Goal: Task Accomplishment & Management: Use online tool/utility

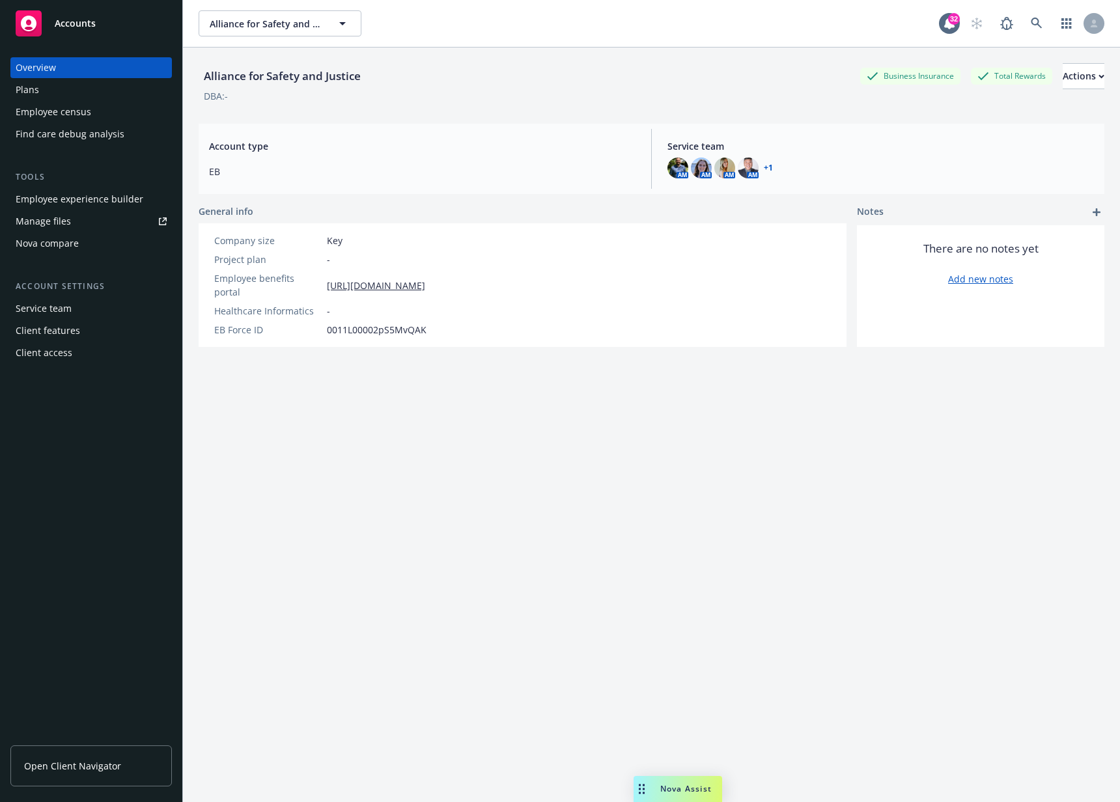
click at [120, 201] on div "Employee experience builder" at bounding box center [80, 199] width 128 height 21
click at [1031, 18] on icon at bounding box center [1037, 24] width 12 height 12
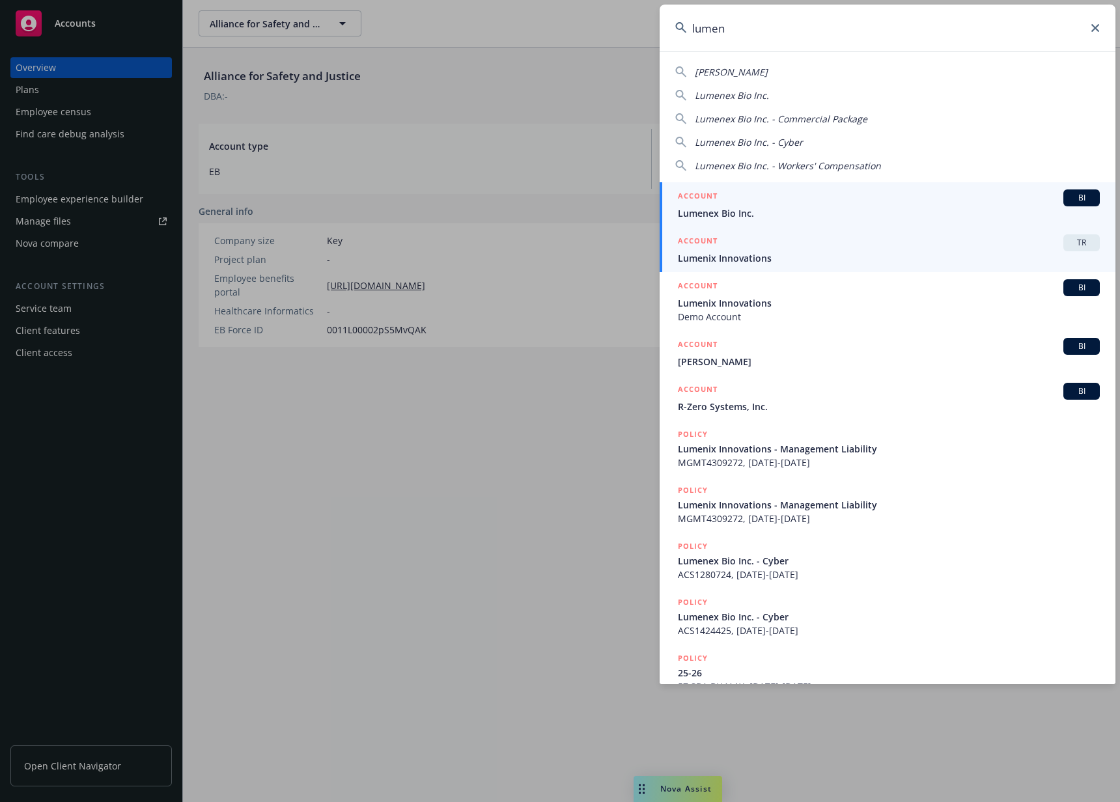
type input "lumen"
click at [848, 240] on div "ACCOUNT TR" at bounding box center [889, 242] width 422 height 17
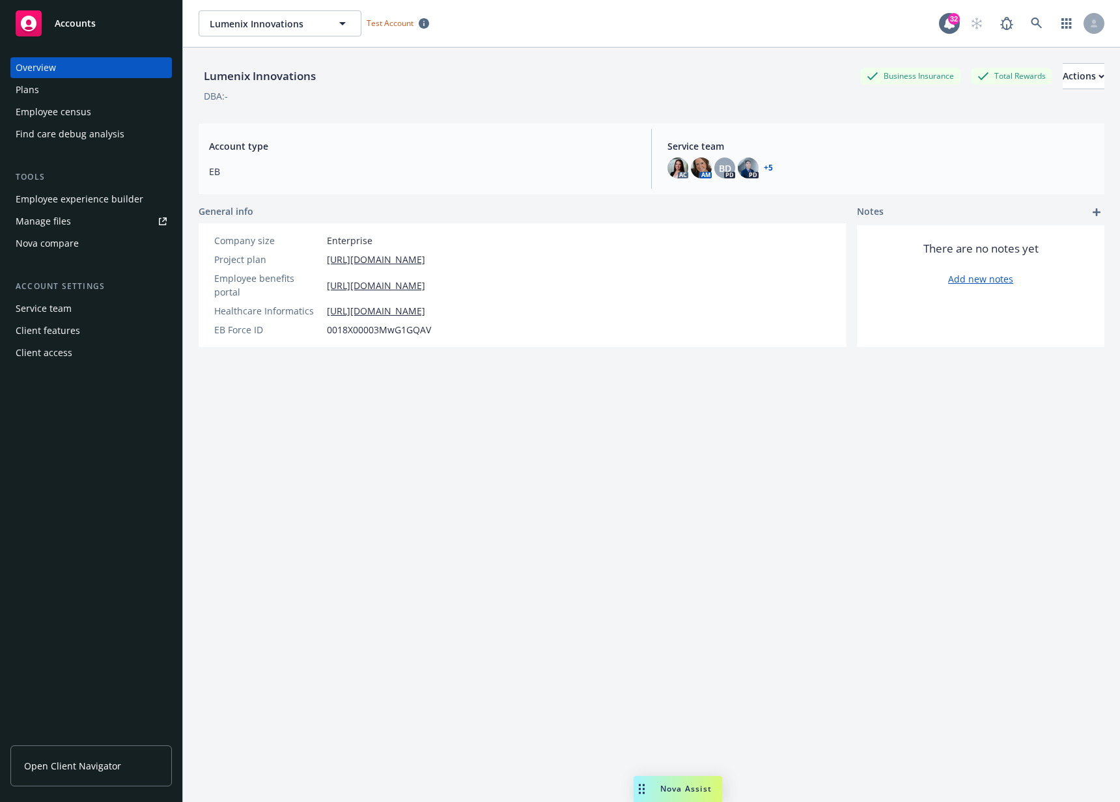
click at [100, 204] on div "Employee experience builder" at bounding box center [80, 199] width 128 height 21
click at [535, 458] on div "Lumenix Innovations Business Insurance Total Rewards Actions DBA: - Account typ…" at bounding box center [652, 441] width 906 height 787
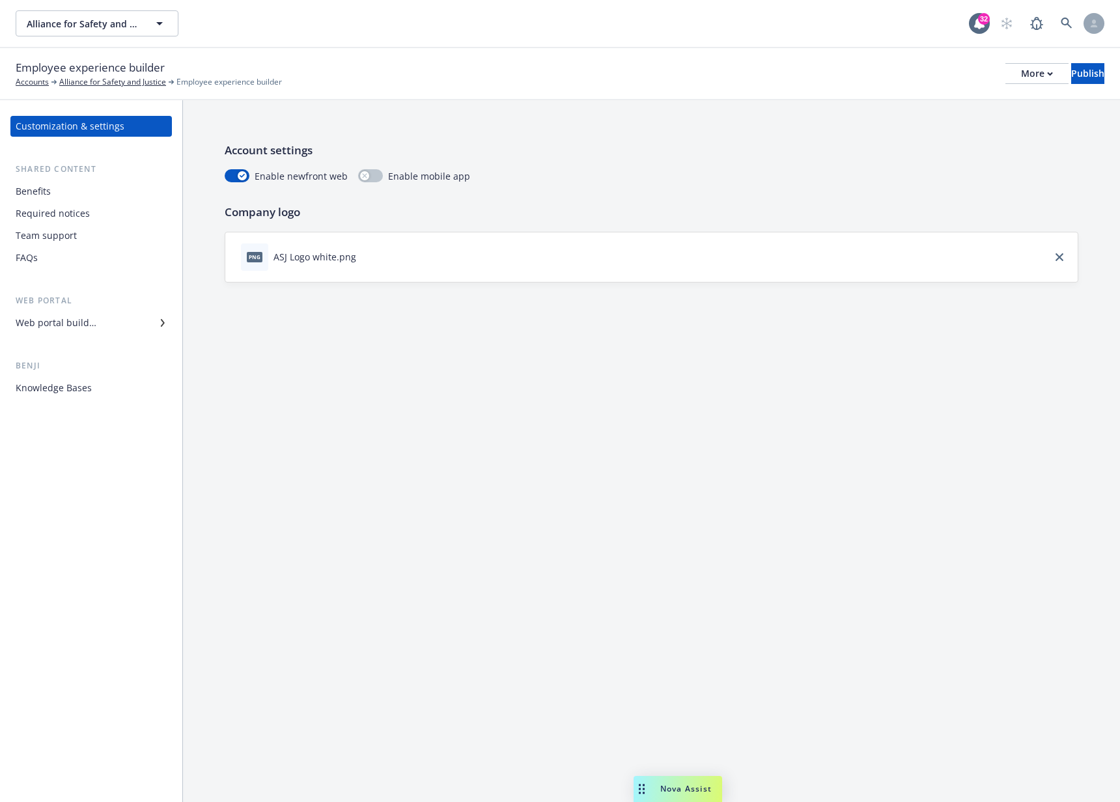
click at [79, 317] on div "Web portal builder" at bounding box center [56, 323] width 81 height 21
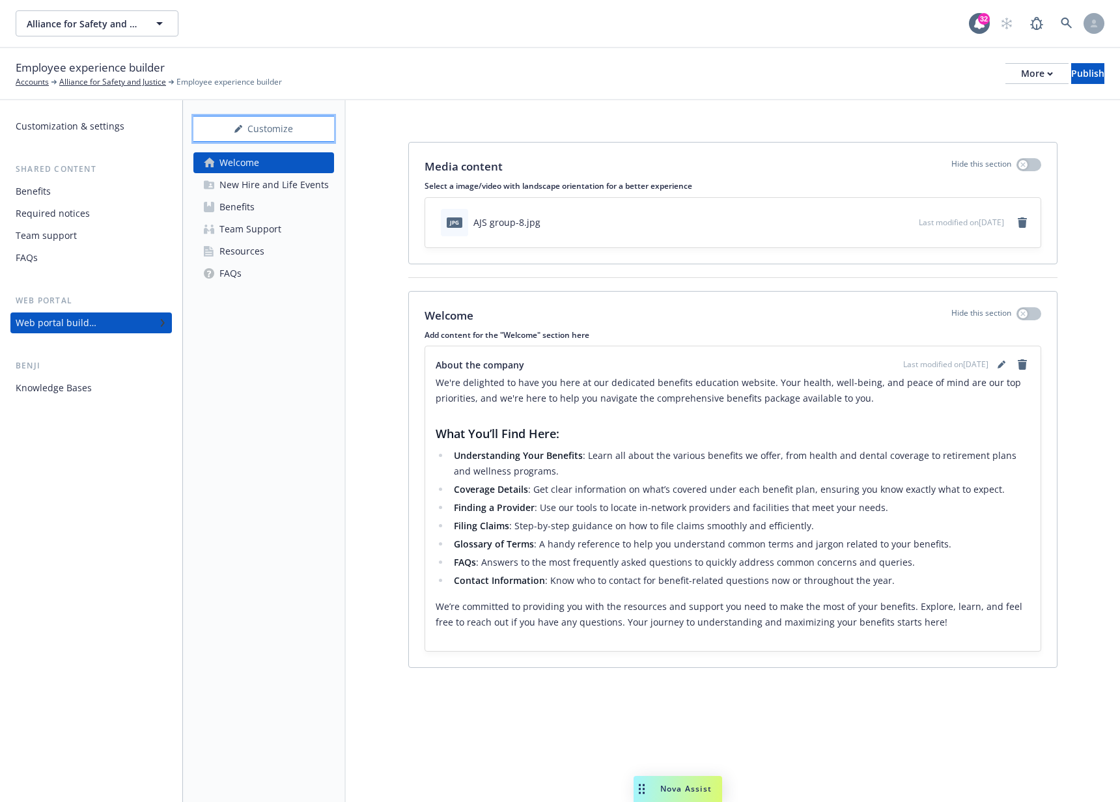
click at [269, 129] on div "Customize" at bounding box center [263, 129] width 141 height 25
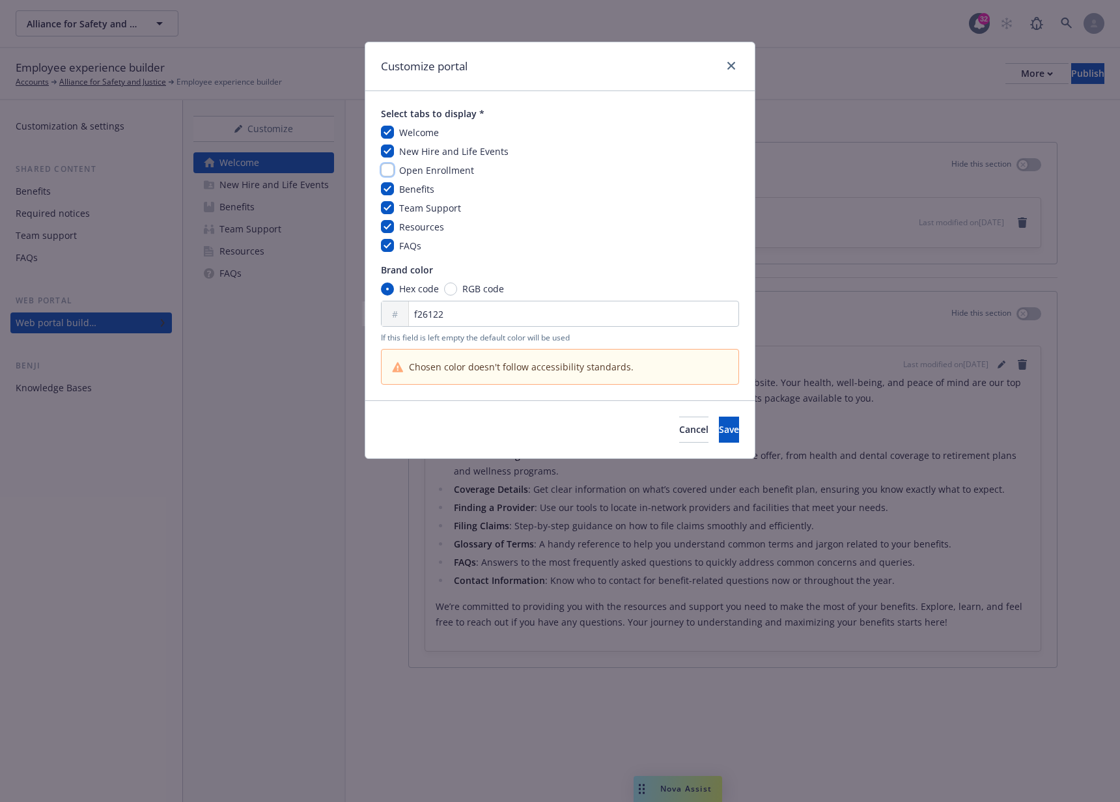
click at [389, 169] on input "checkbox" at bounding box center [387, 169] width 13 height 13
checkbox input "true"
click at [719, 428] on span "Save" at bounding box center [729, 429] width 20 height 12
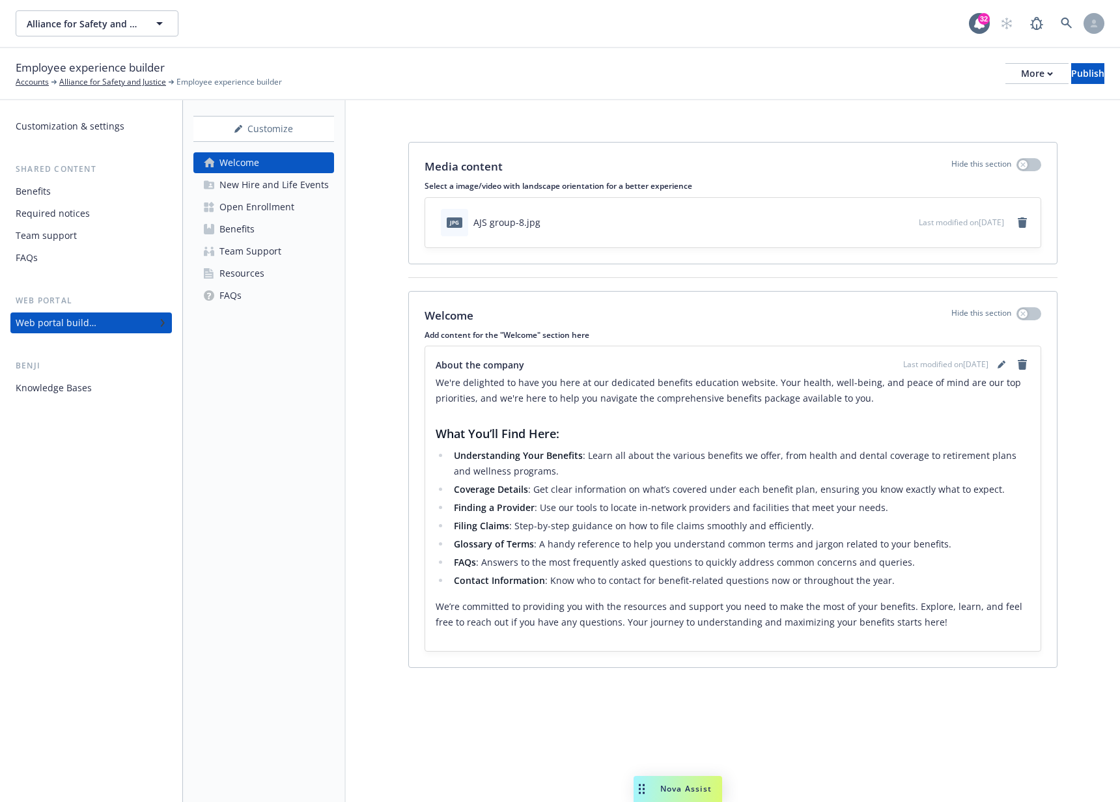
click at [278, 204] on div "Open Enrollment" at bounding box center [256, 207] width 75 height 21
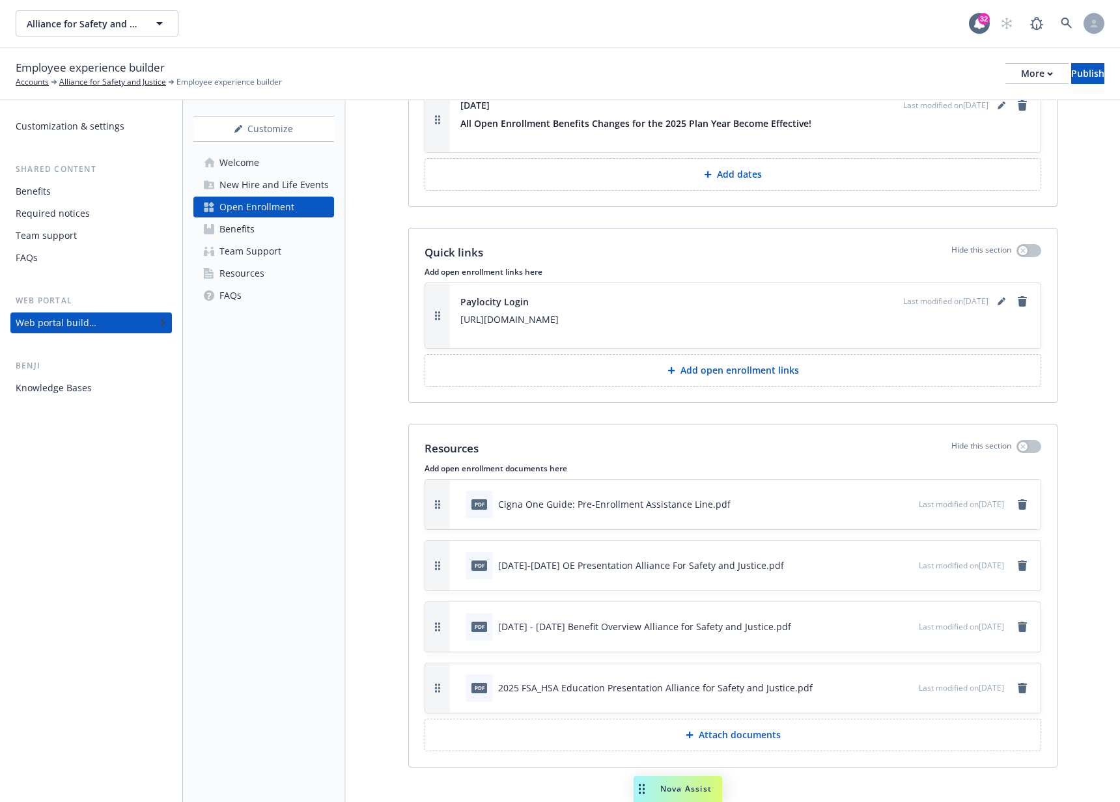
scroll to position [3061, 0]
click at [263, 127] on div "Customize" at bounding box center [263, 129] width 141 height 25
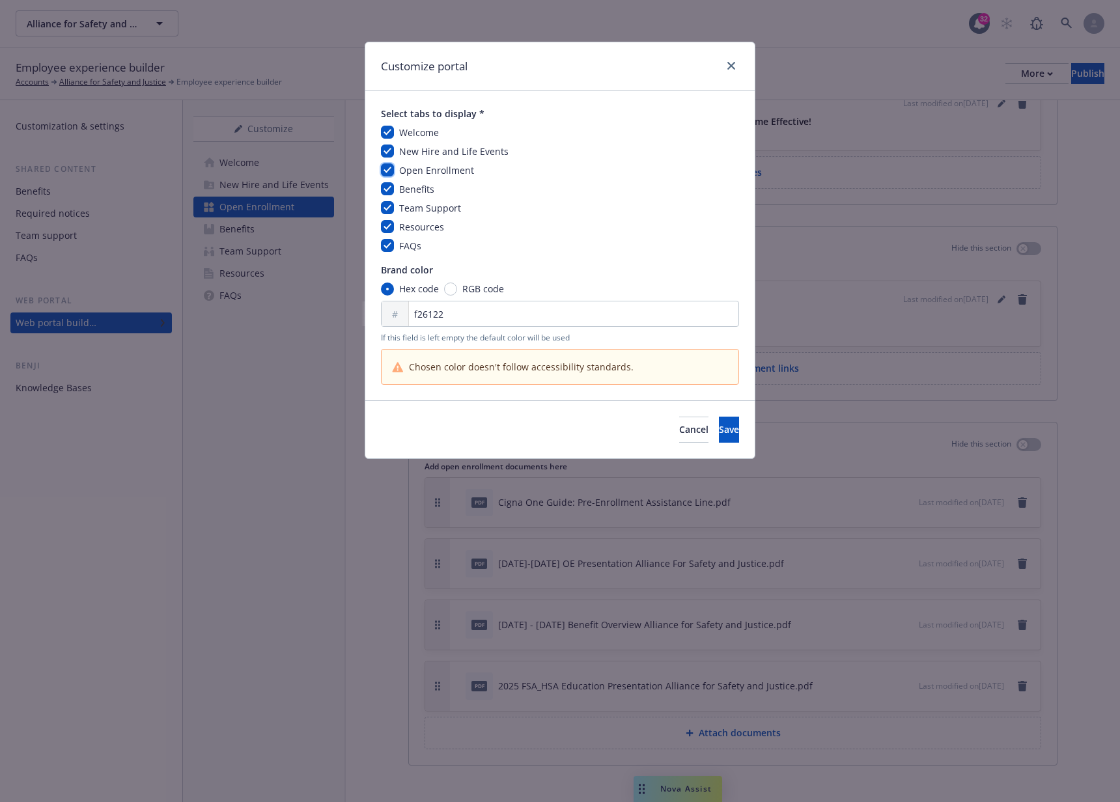
click at [388, 173] on input "checkbox" at bounding box center [387, 169] width 13 height 13
checkbox input "false"
click at [719, 425] on span "Save" at bounding box center [729, 429] width 20 height 12
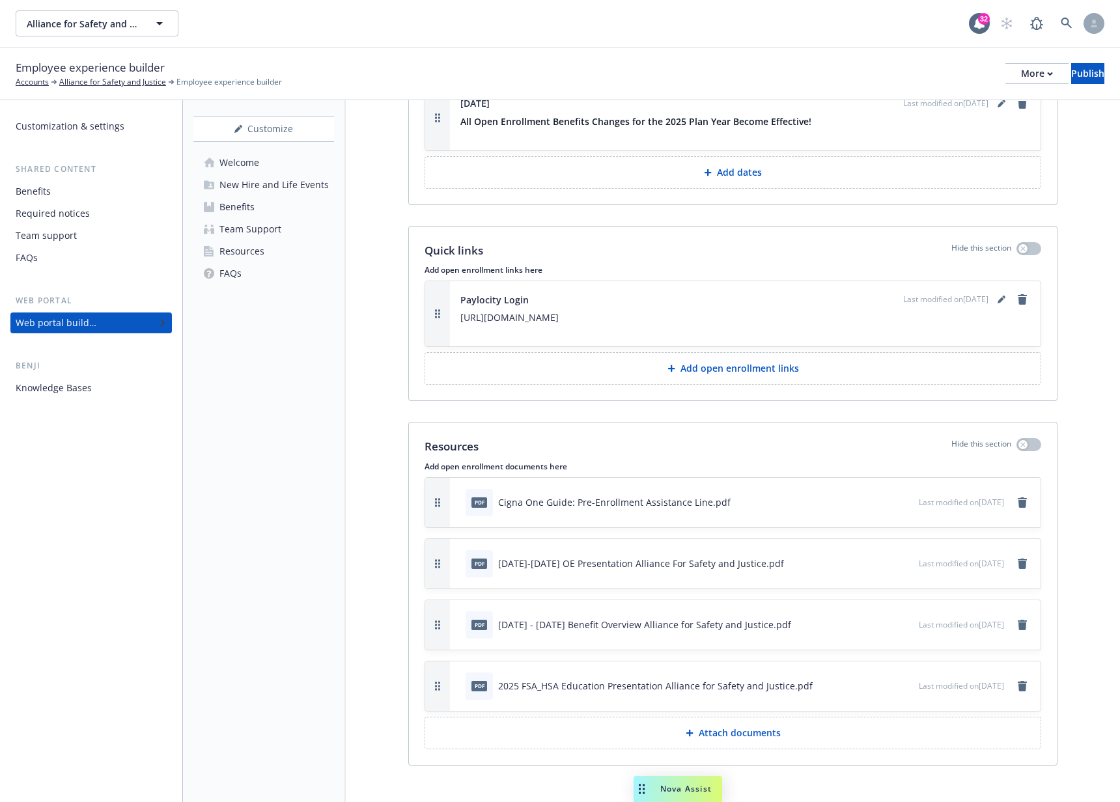
click at [977, 619] on span "Last modified on 08/27/2025" at bounding box center [961, 624] width 85 height 11
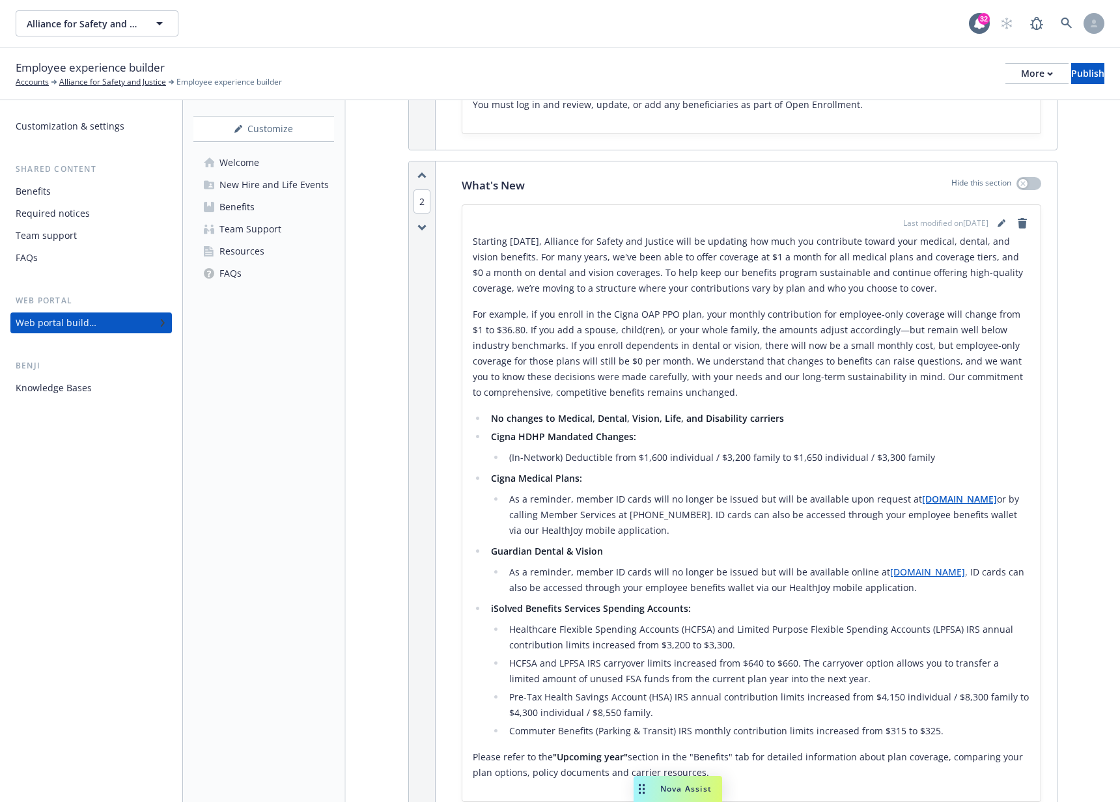
scroll to position [659, 0]
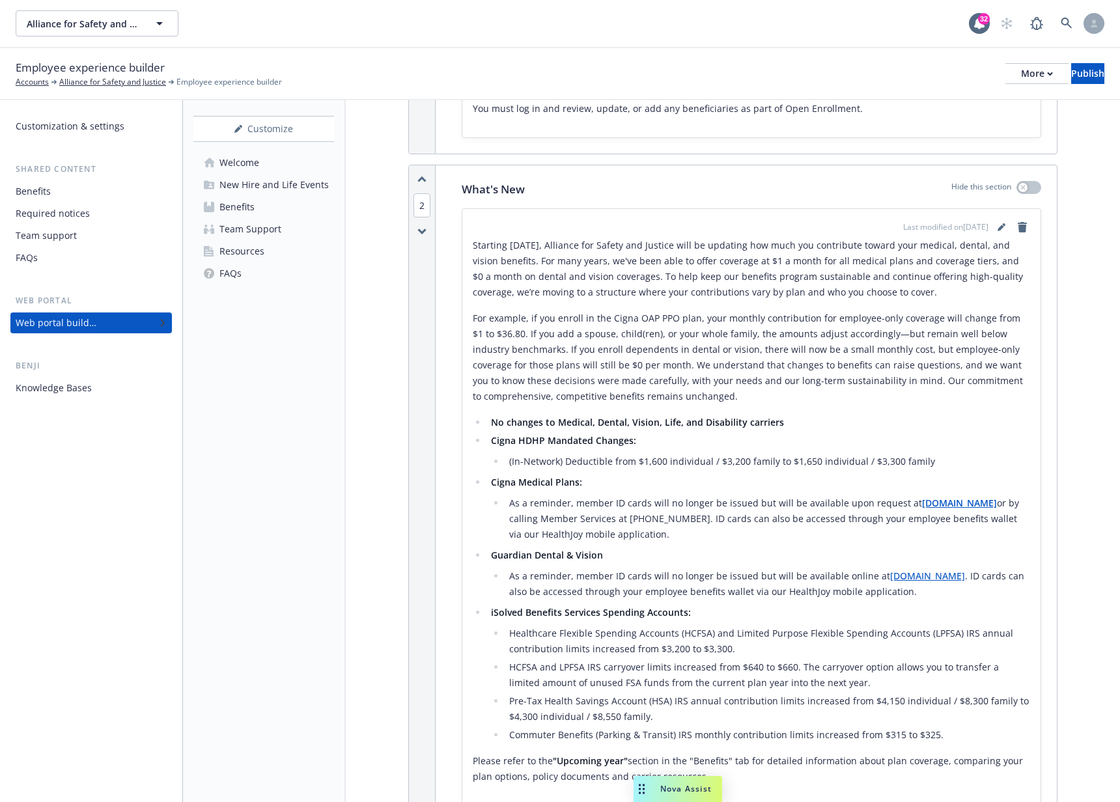
click at [773, 328] on p "For example, if you enroll in the Cigna OAP PPO plan, your monthly contribution…" at bounding box center [751, 358] width 557 height 94
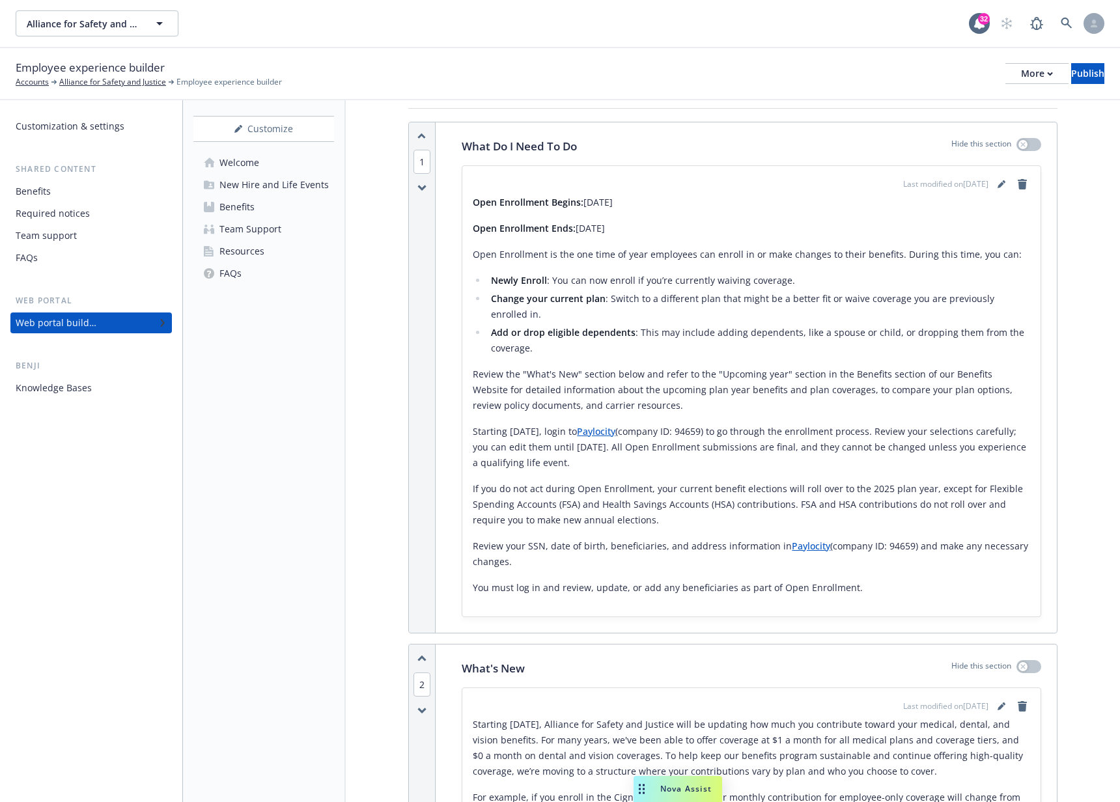
scroll to position [0, 0]
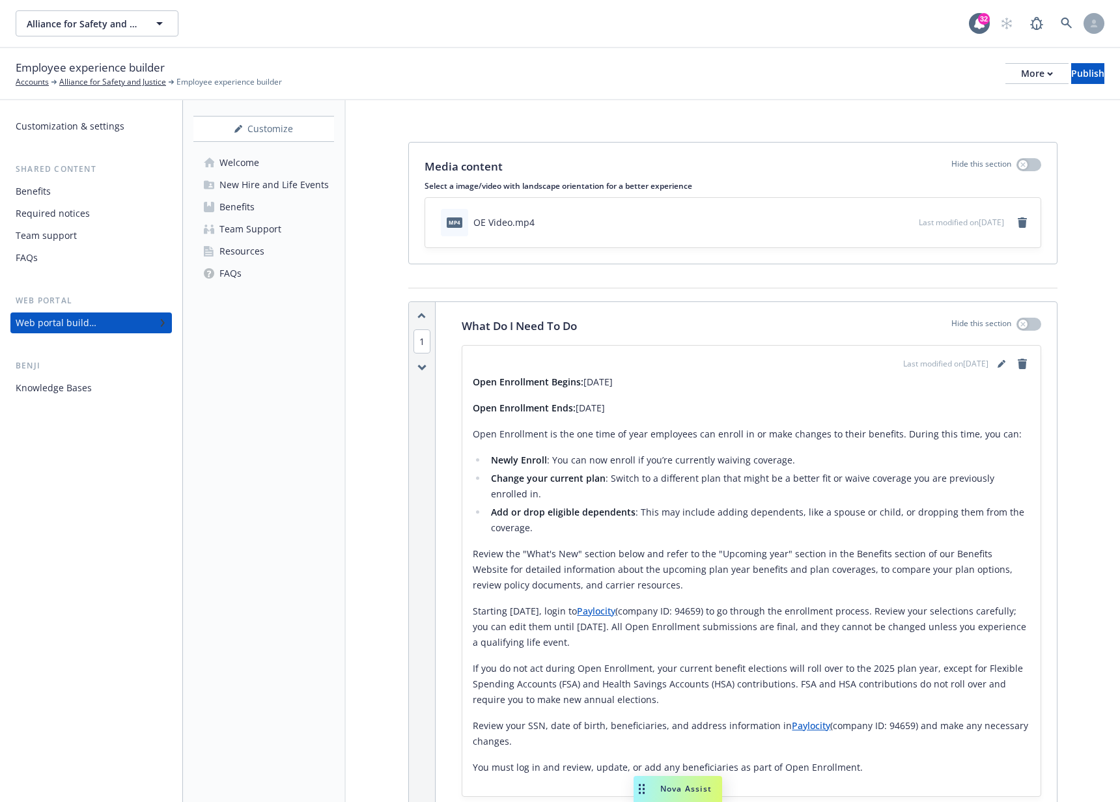
click at [299, 191] on div "New Hire and Life Events" at bounding box center [273, 184] width 109 height 21
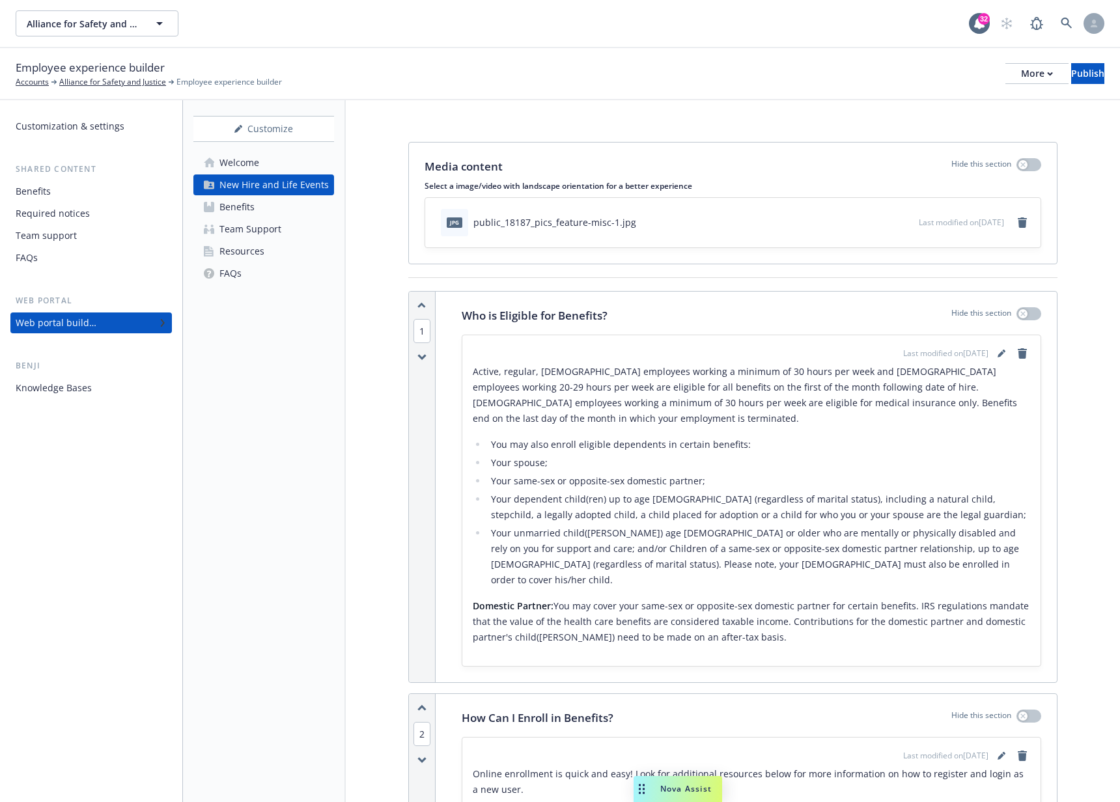
click at [91, 199] on div "Benefits" at bounding box center [91, 191] width 151 height 21
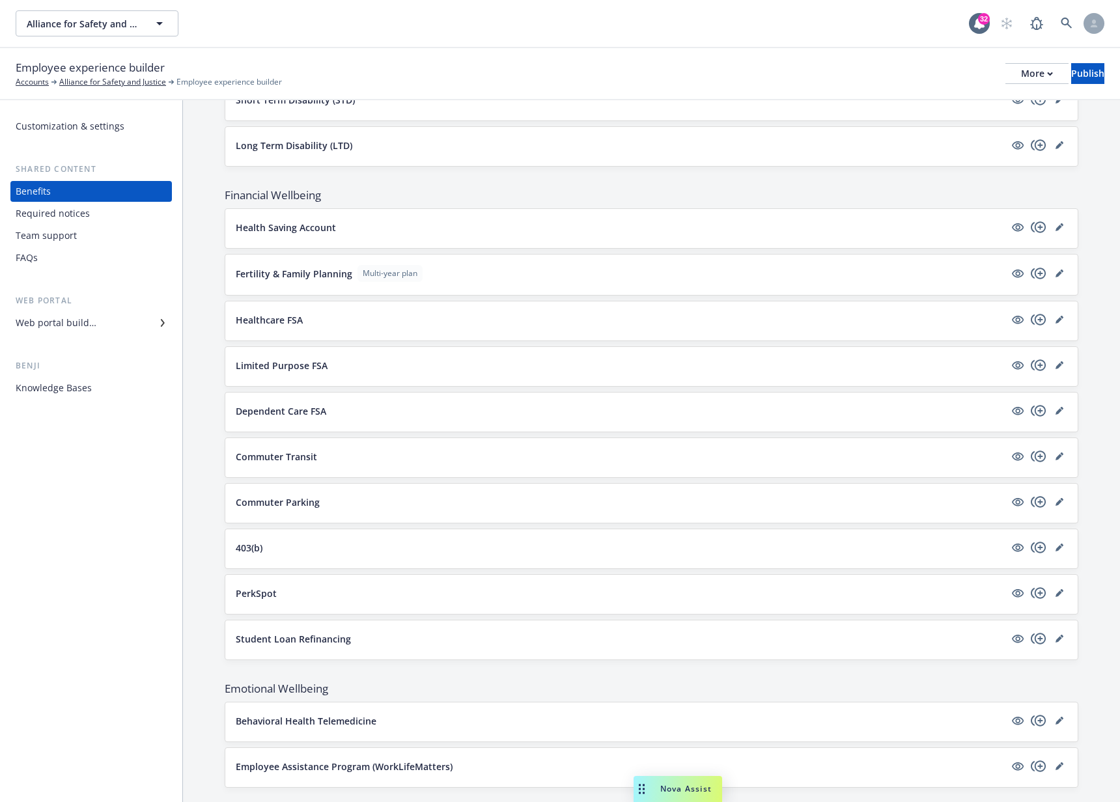
scroll to position [893, 0]
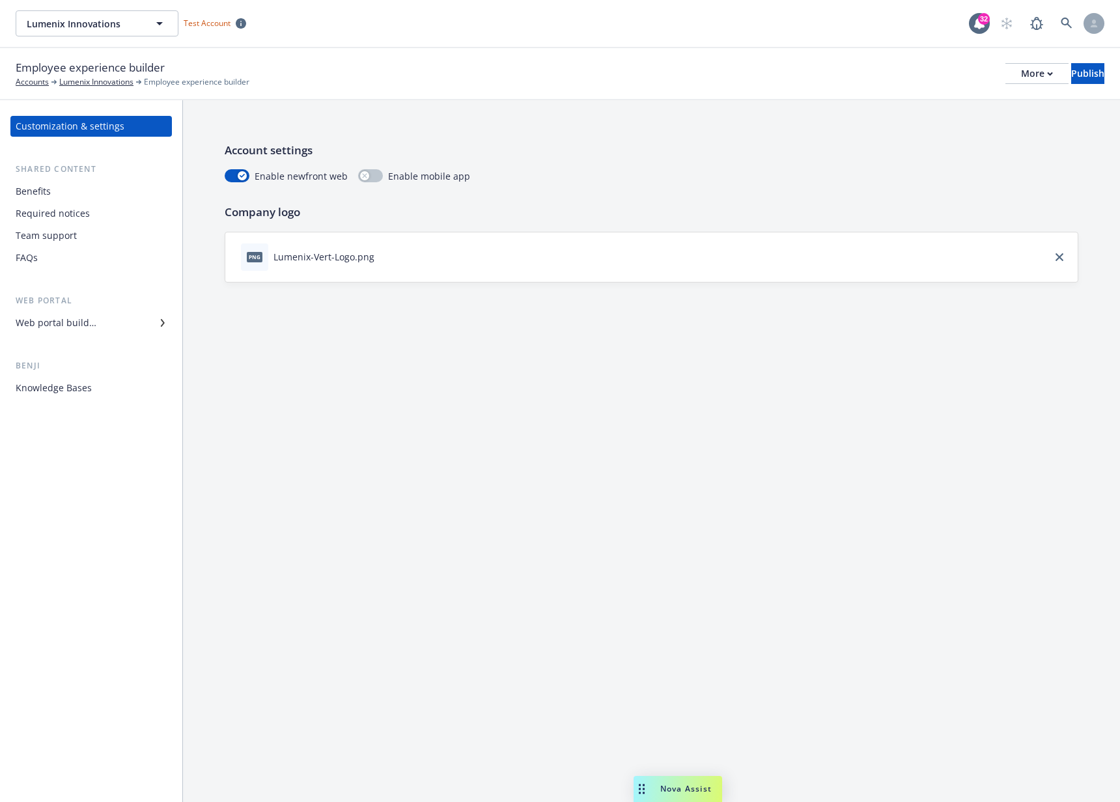
click at [109, 325] on div "Web portal builder" at bounding box center [91, 323] width 151 height 21
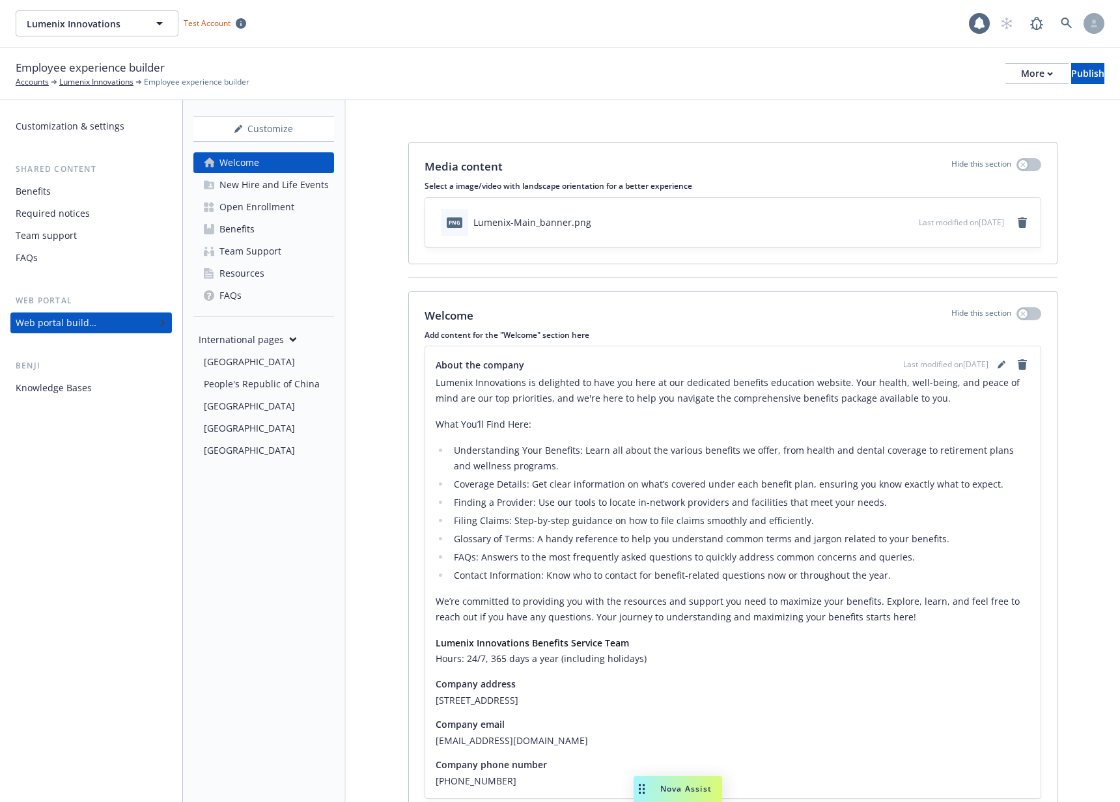
click at [280, 209] on div "Open Enrollment" at bounding box center [256, 207] width 75 height 21
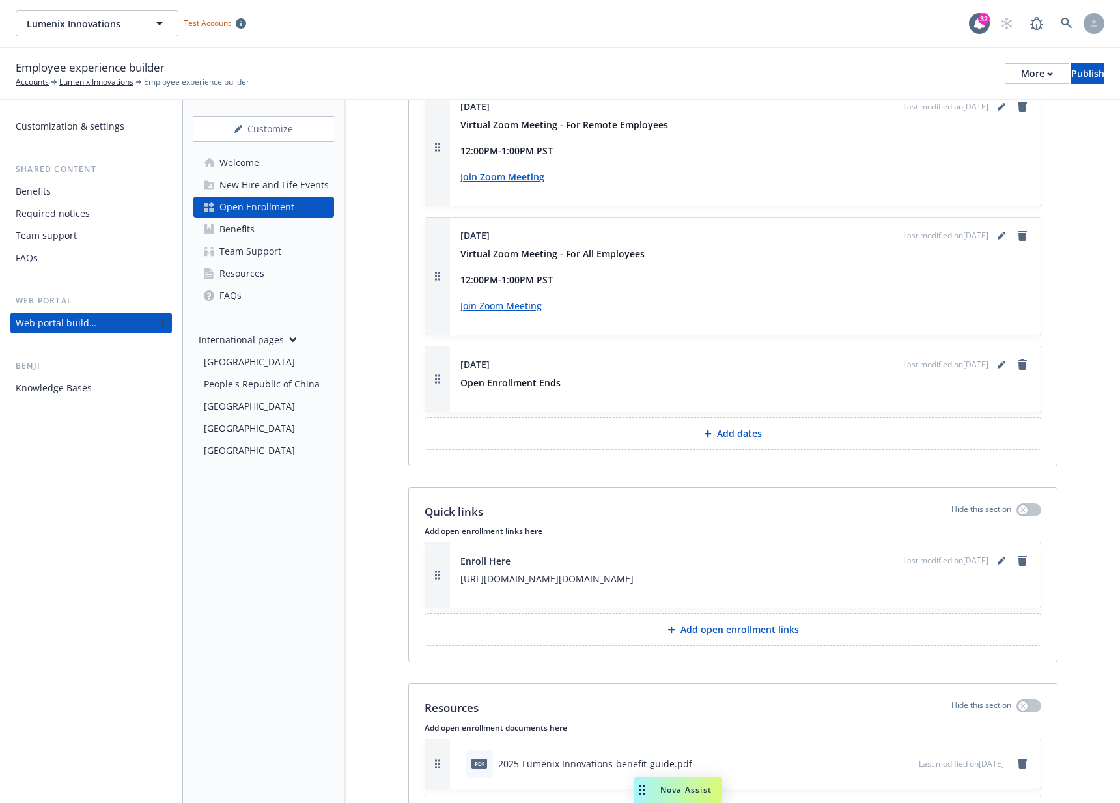
scroll to position [2198, 0]
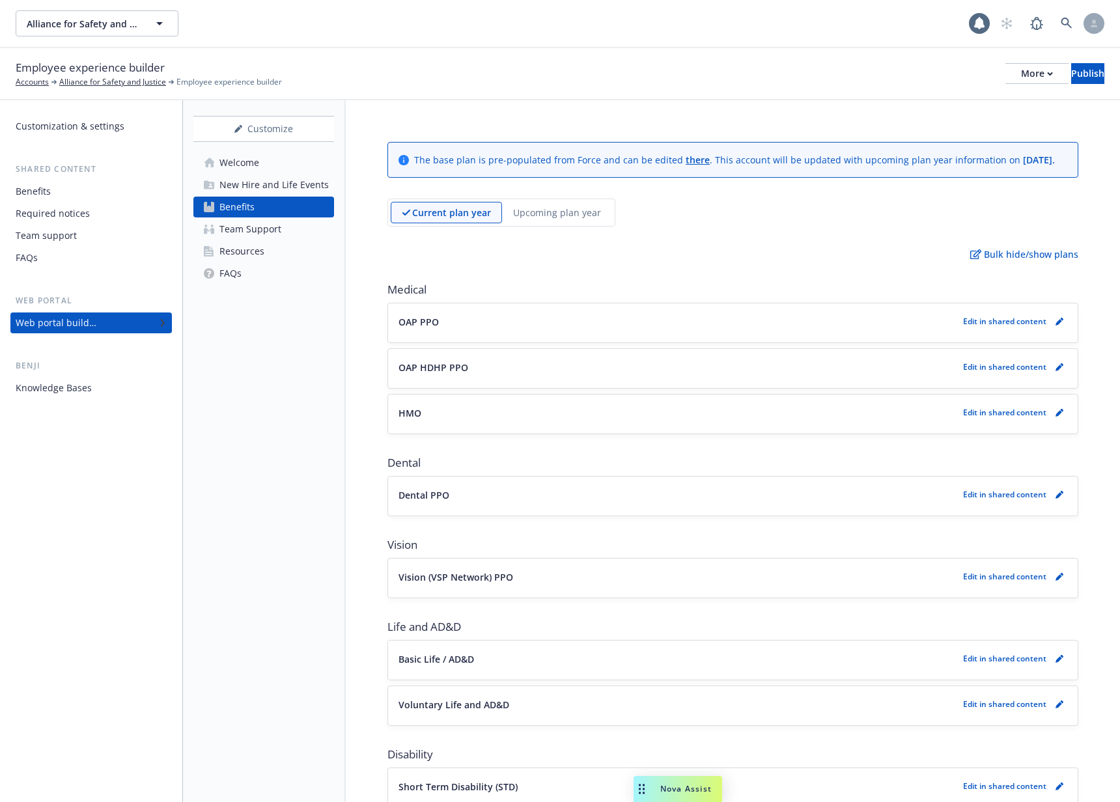
click at [104, 192] on div "Benefits" at bounding box center [91, 191] width 151 height 21
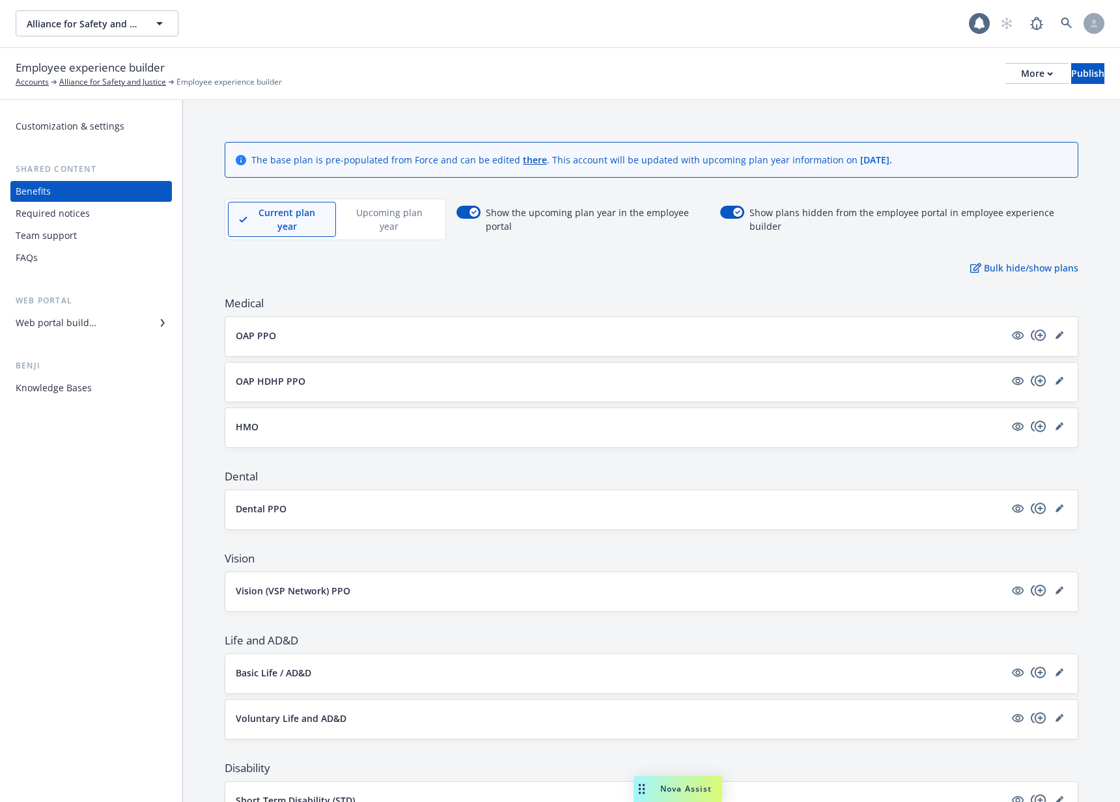
click at [378, 217] on p "Upcoming plan year" at bounding box center [389, 219] width 85 height 27
click at [271, 225] on p "Current plan year" at bounding box center [276, 219] width 75 height 27
click at [360, 220] on p "Upcoming plan year" at bounding box center [389, 219] width 85 height 27
click at [258, 224] on p "Current plan year" at bounding box center [276, 219] width 75 height 27
click at [361, 214] on p "Upcoming plan year" at bounding box center [389, 219] width 85 height 27
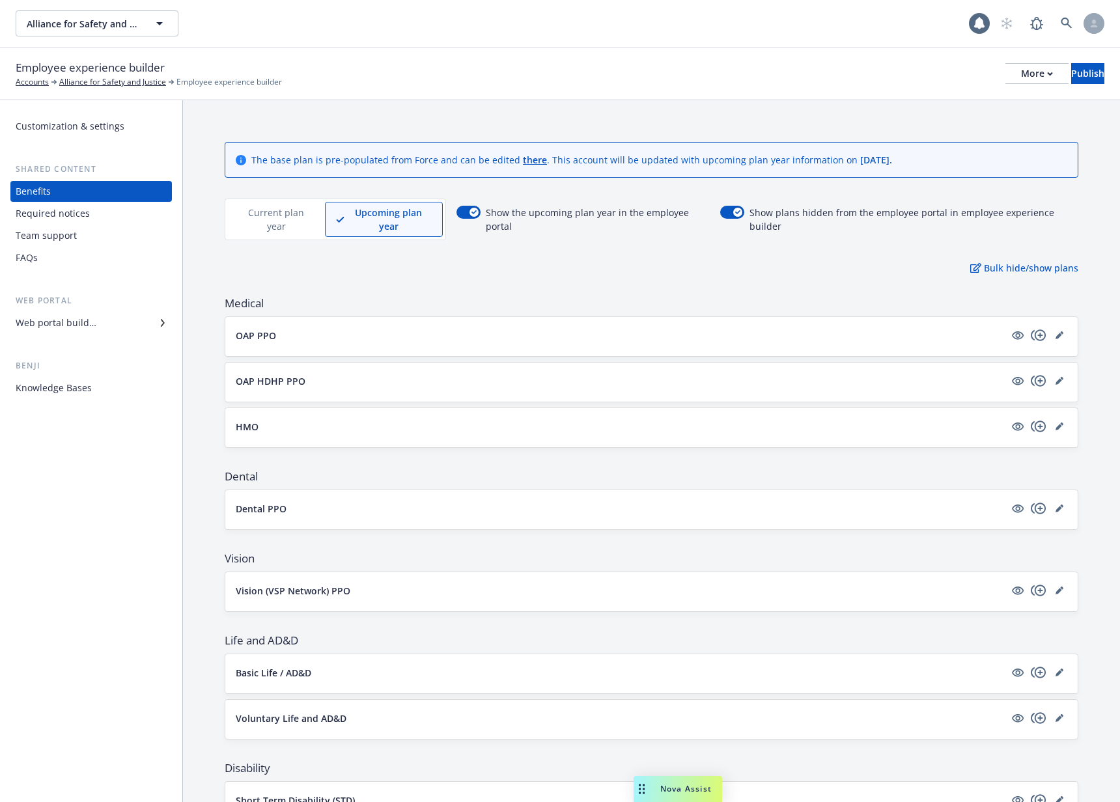
click at [253, 218] on p "Current plan year" at bounding box center [276, 219] width 75 height 27
click at [373, 223] on p "Upcoming plan year" at bounding box center [389, 219] width 85 height 27
click at [246, 234] on div "Current plan year" at bounding box center [276, 219] width 97 height 35
click at [411, 216] on p "Upcoming plan year" at bounding box center [389, 219] width 85 height 27
click at [268, 334] on p "OAP PPO" at bounding box center [256, 336] width 40 height 14
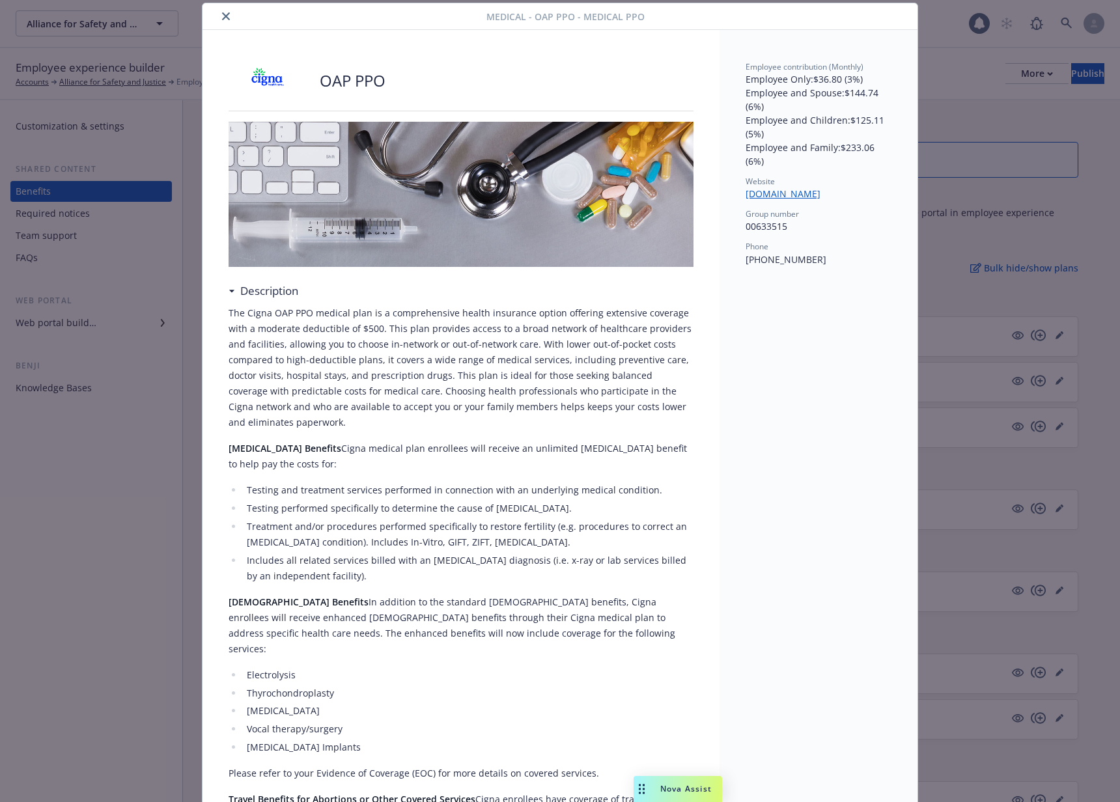
scroll to position [460, 0]
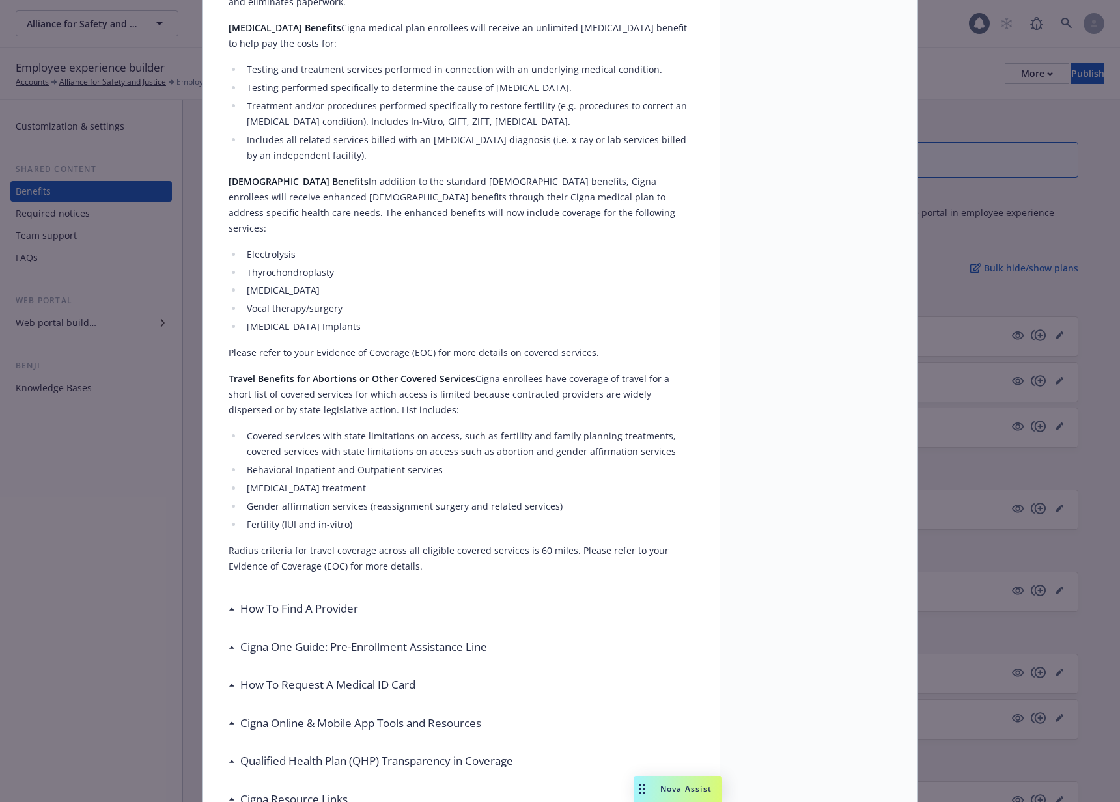
click at [105, 488] on div "Medical - OAP PPO - Medical PPO OAP PPO Description The Cigna OAP PPO medical p…" at bounding box center [560, 401] width 1120 height 802
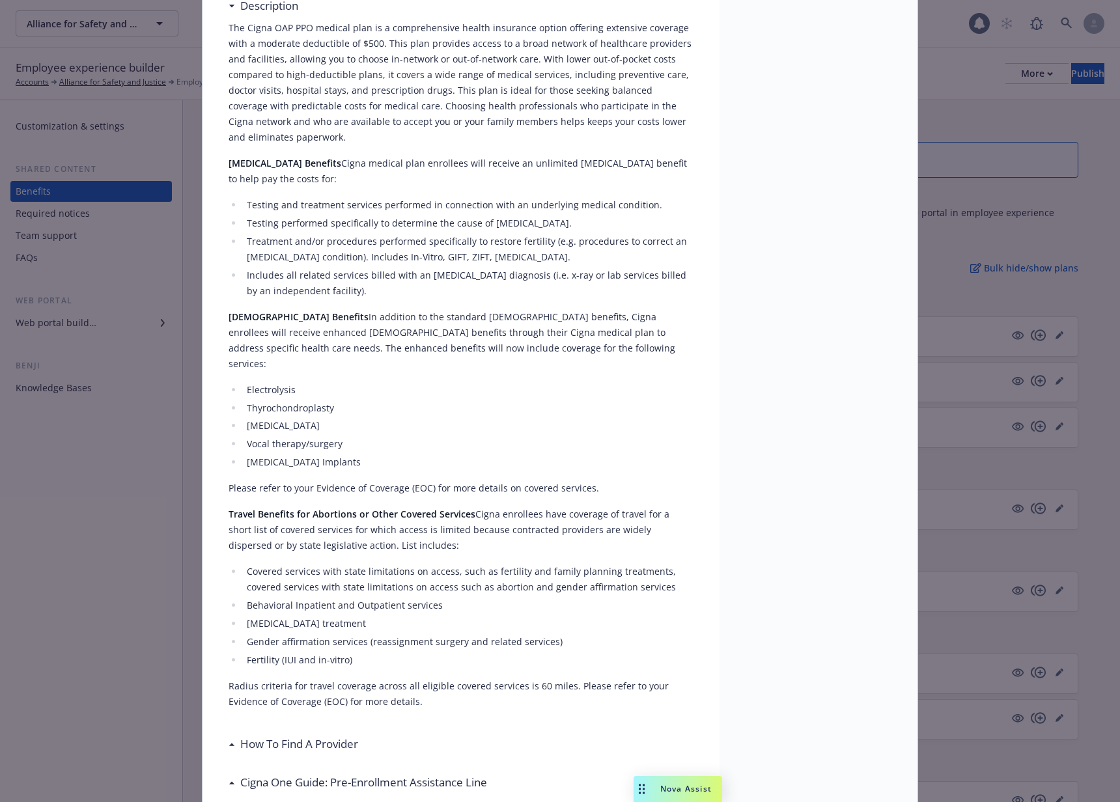
scroll to position [0, 0]
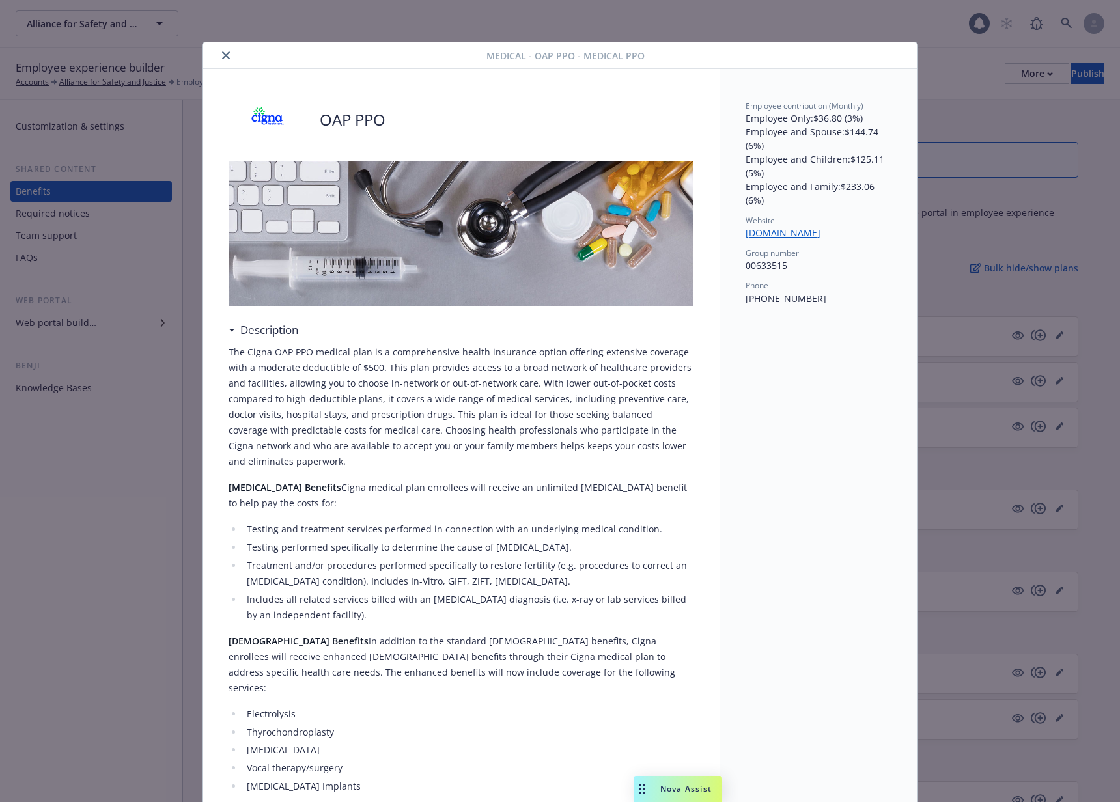
click at [223, 59] on icon "close" at bounding box center [226, 55] width 8 height 8
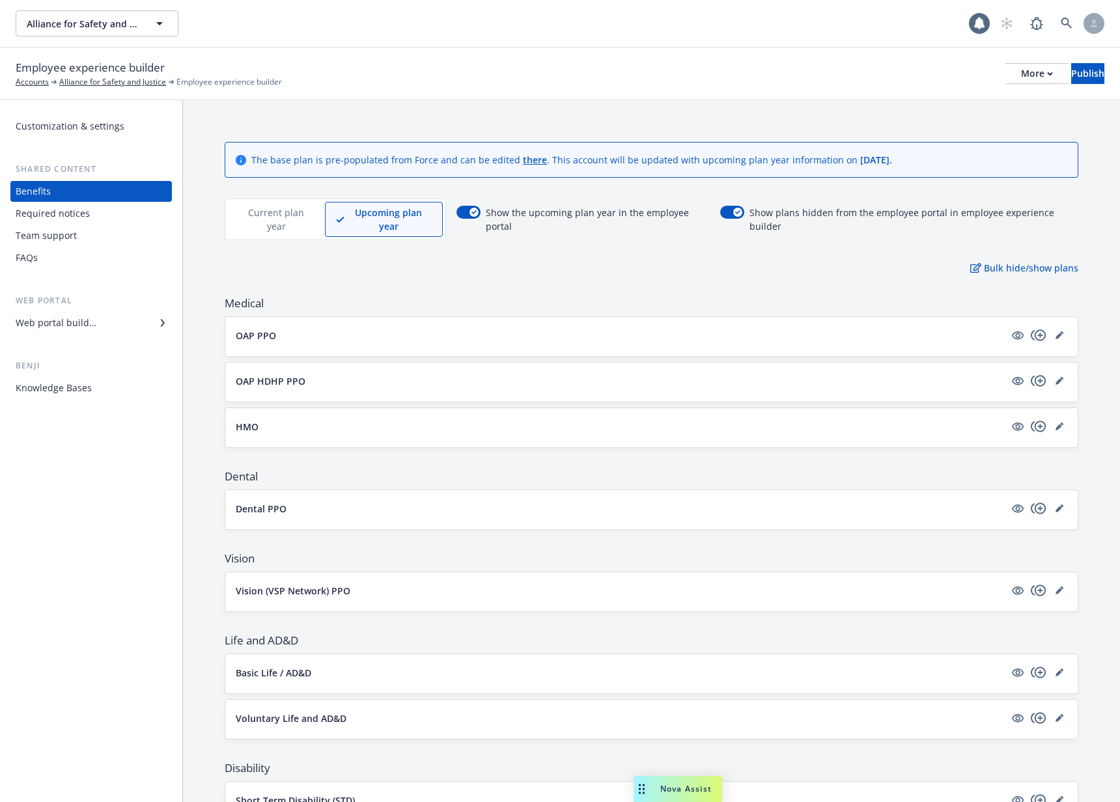
click at [270, 223] on p "Current plan year" at bounding box center [276, 219] width 75 height 27
click at [369, 230] on p "Upcoming plan year" at bounding box center [389, 219] width 85 height 27
click at [286, 214] on p "Current plan year" at bounding box center [276, 219] width 75 height 27
click at [253, 333] on p "OAP PPO" at bounding box center [256, 336] width 40 height 14
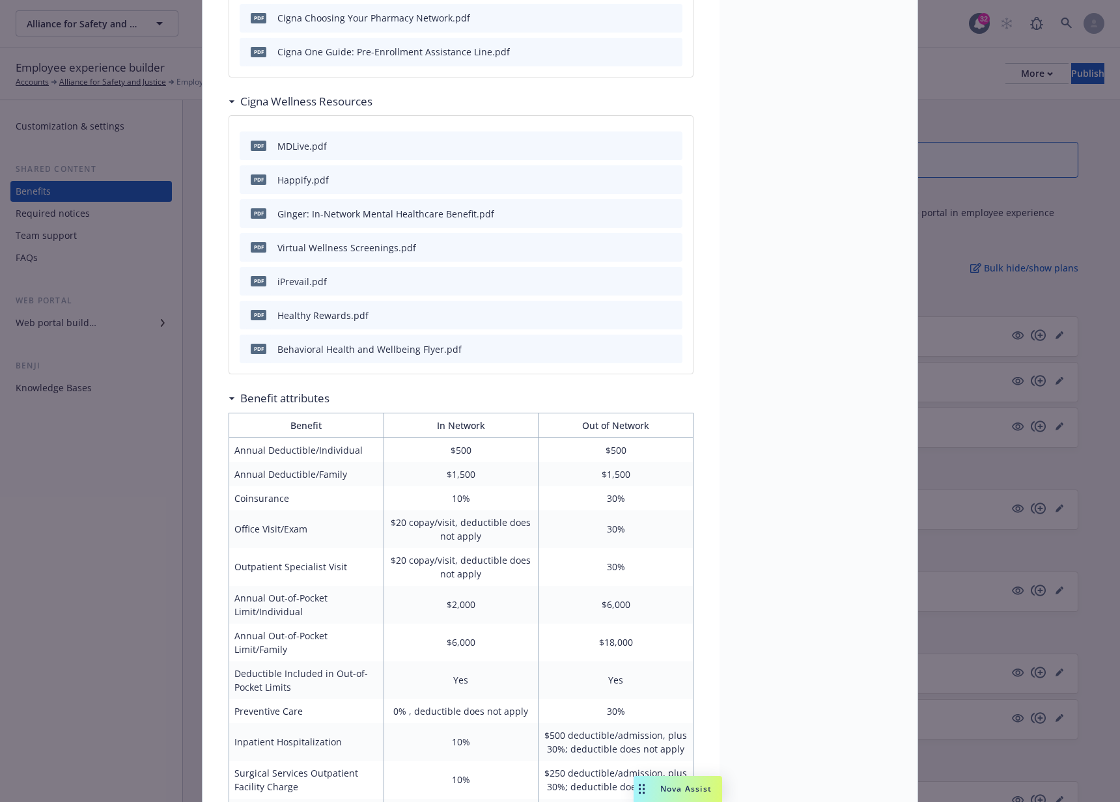
scroll to position [1932, 0]
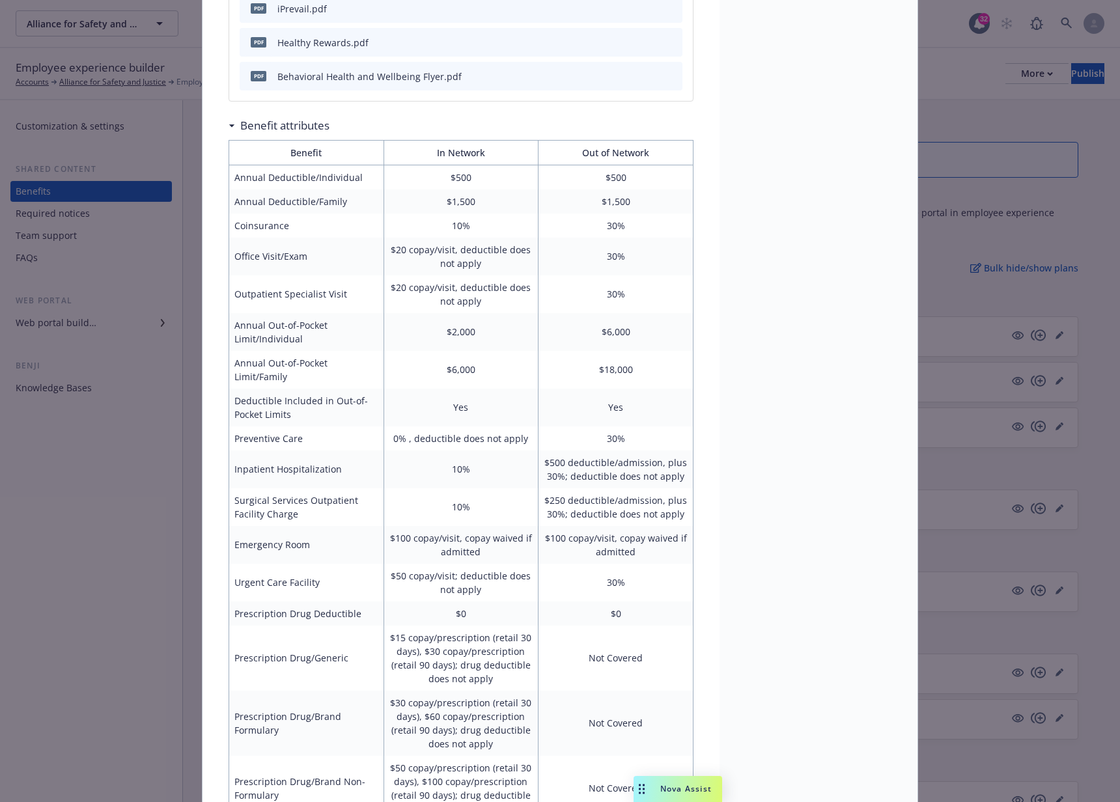
click at [41, 470] on div "Medical - OAP PPO - Medical PPO OAP PPO Description The Cigna OAP plan is a tra…" at bounding box center [560, 401] width 1120 height 802
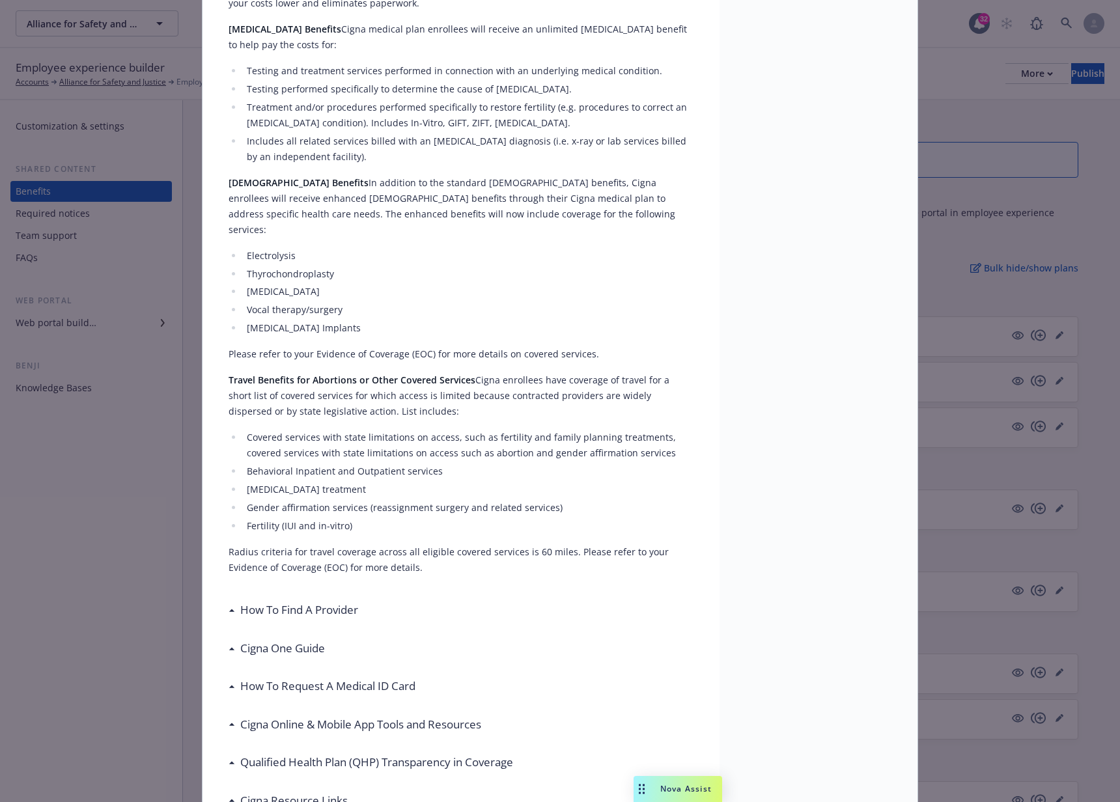
scroll to position [0, 0]
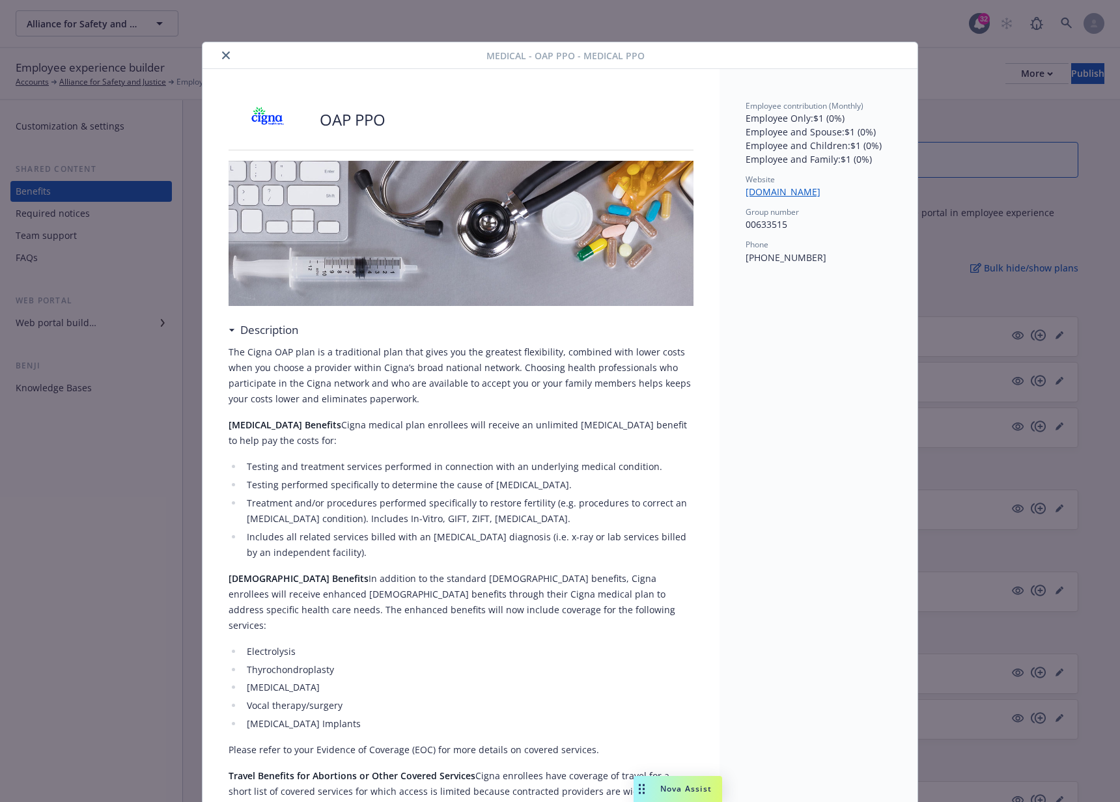
click at [218, 52] on button "close" at bounding box center [226, 56] width 16 height 16
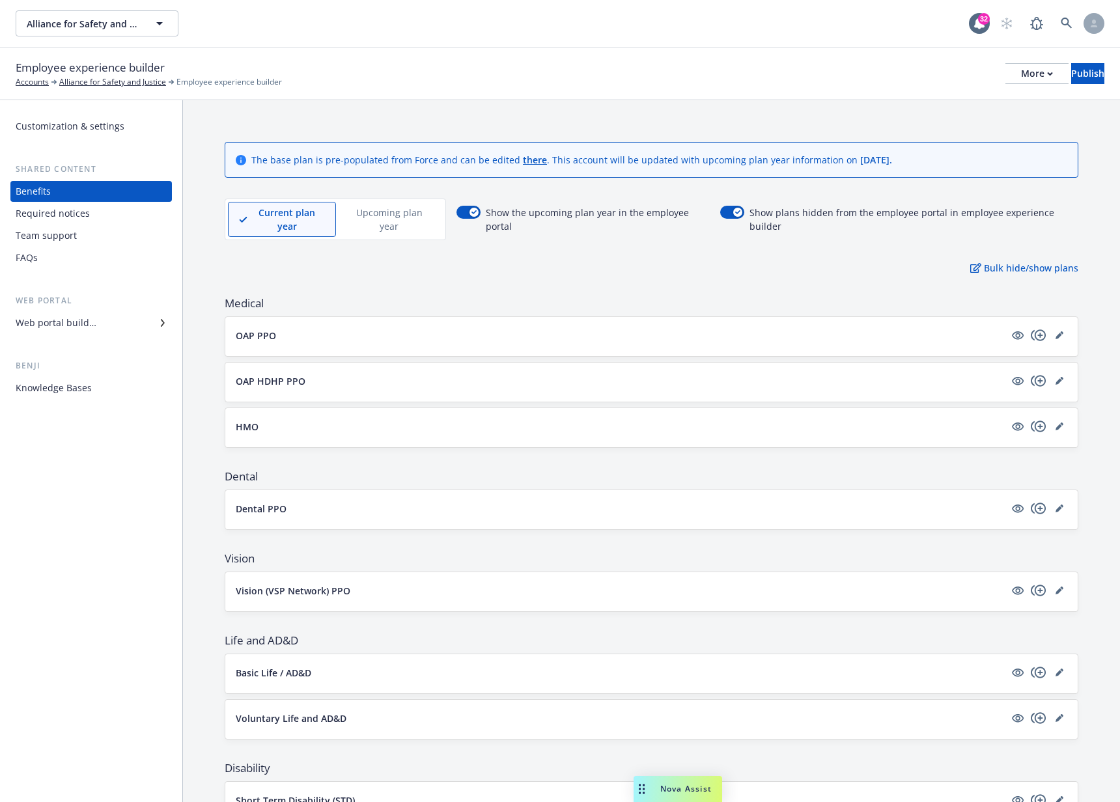
click at [309, 43] on div "Alliance for Safety and Justice Alliance for Safety and Justice 32" at bounding box center [560, 23] width 1120 height 47
click at [352, 223] on p "Upcoming plan year" at bounding box center [389, 219] width 85 height 27
click at [258, 348] on div "OAP PPO" at bounding box center [651, 336] width 852 height 39
click at [259, 337] on p "OAP PPO" at bounding box center [256, 336] width 40 height 14
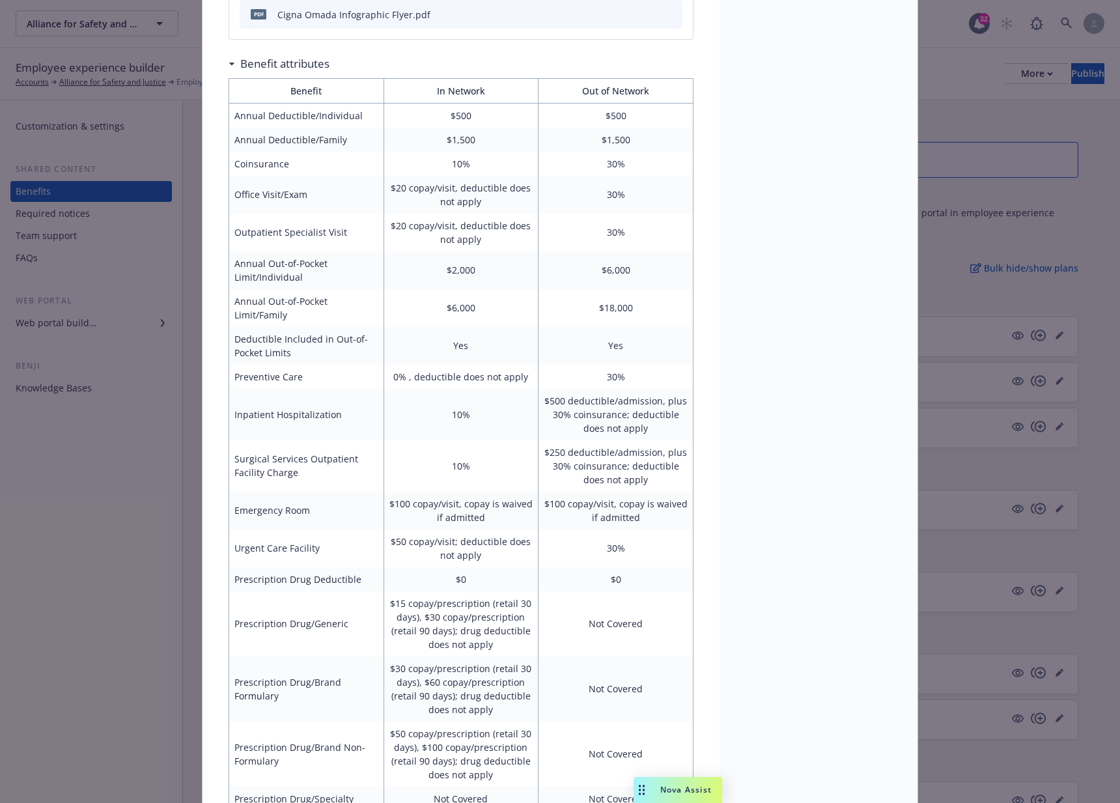
scroll to position [2282, 0]
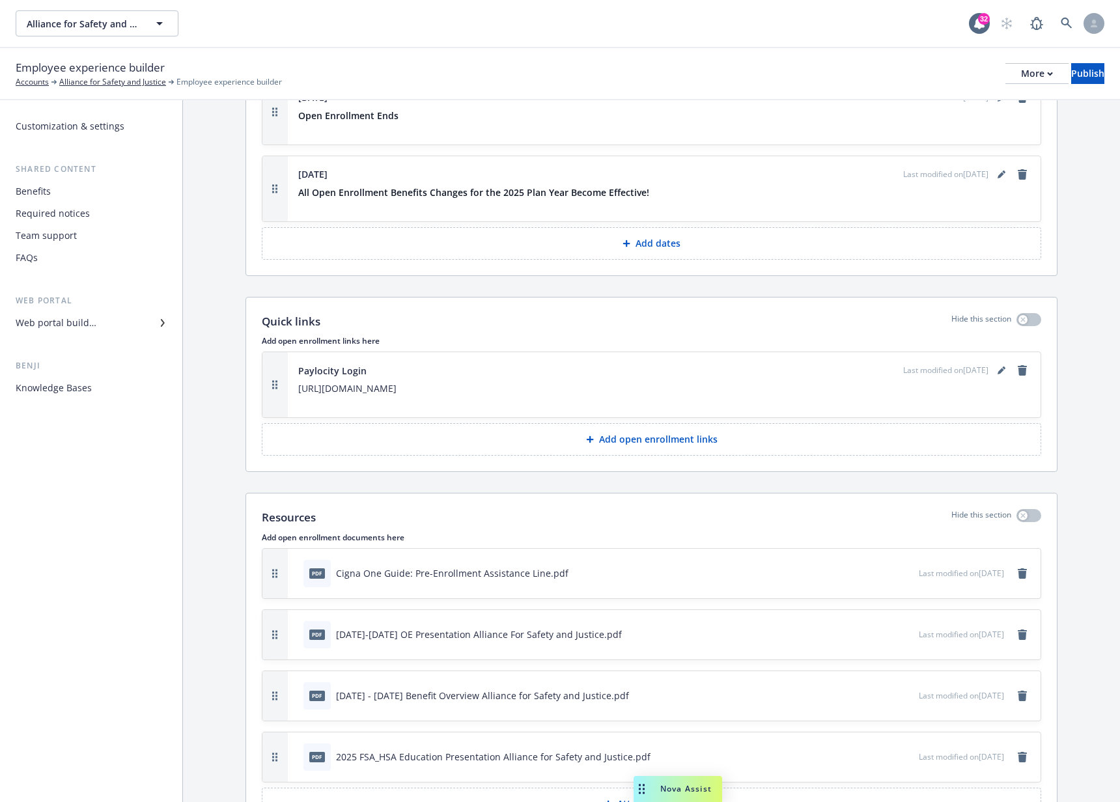
scroll to position [2858, 0]
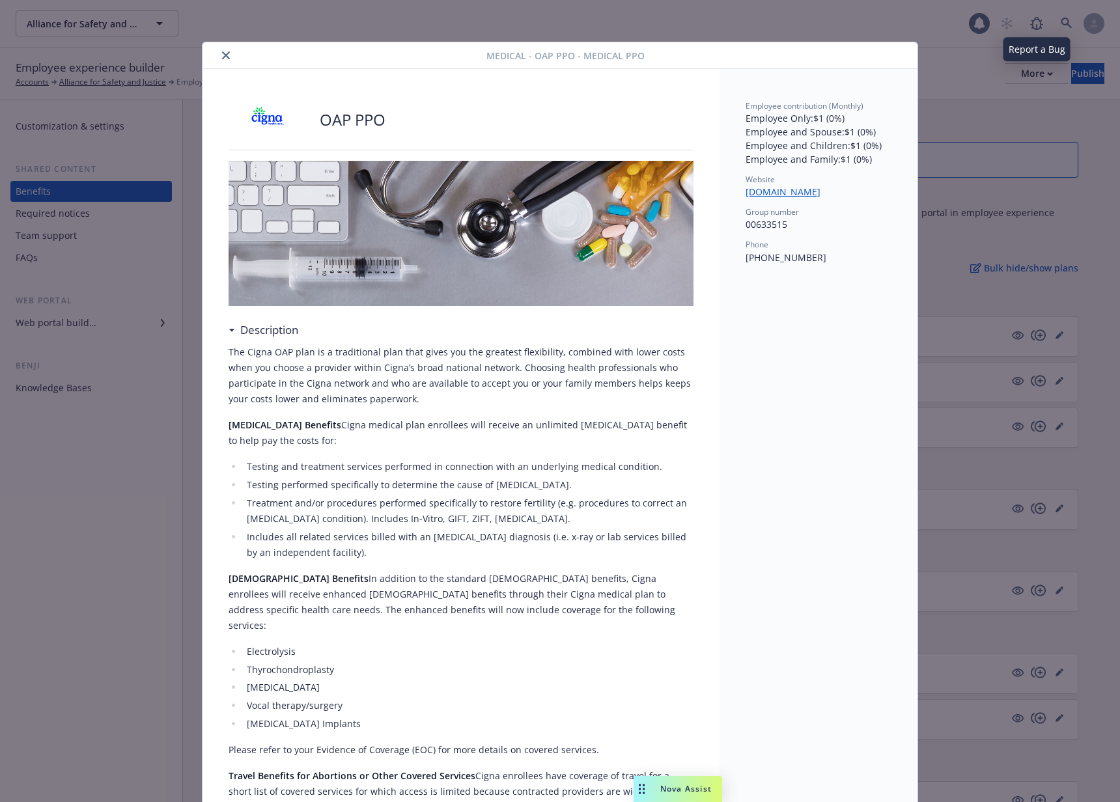
scroll to position [39, 0]
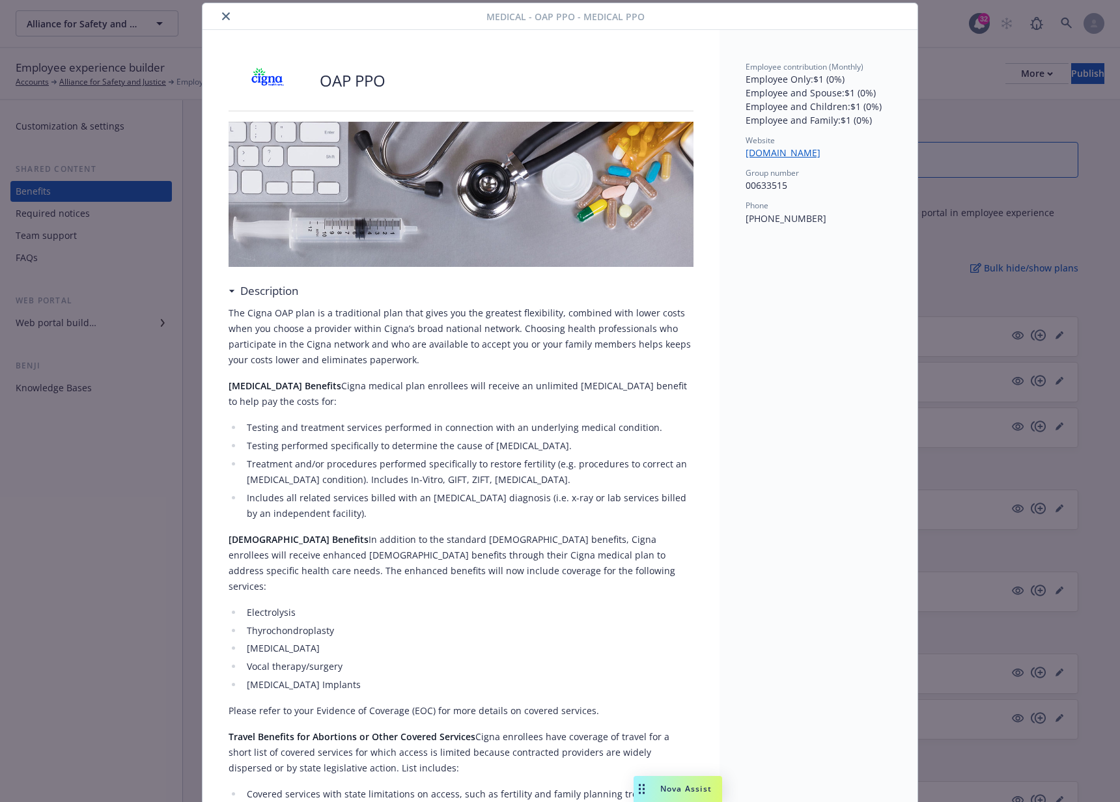
click at [218, 19] on button "close" at bounding box center [226, 16] width 16 height 16
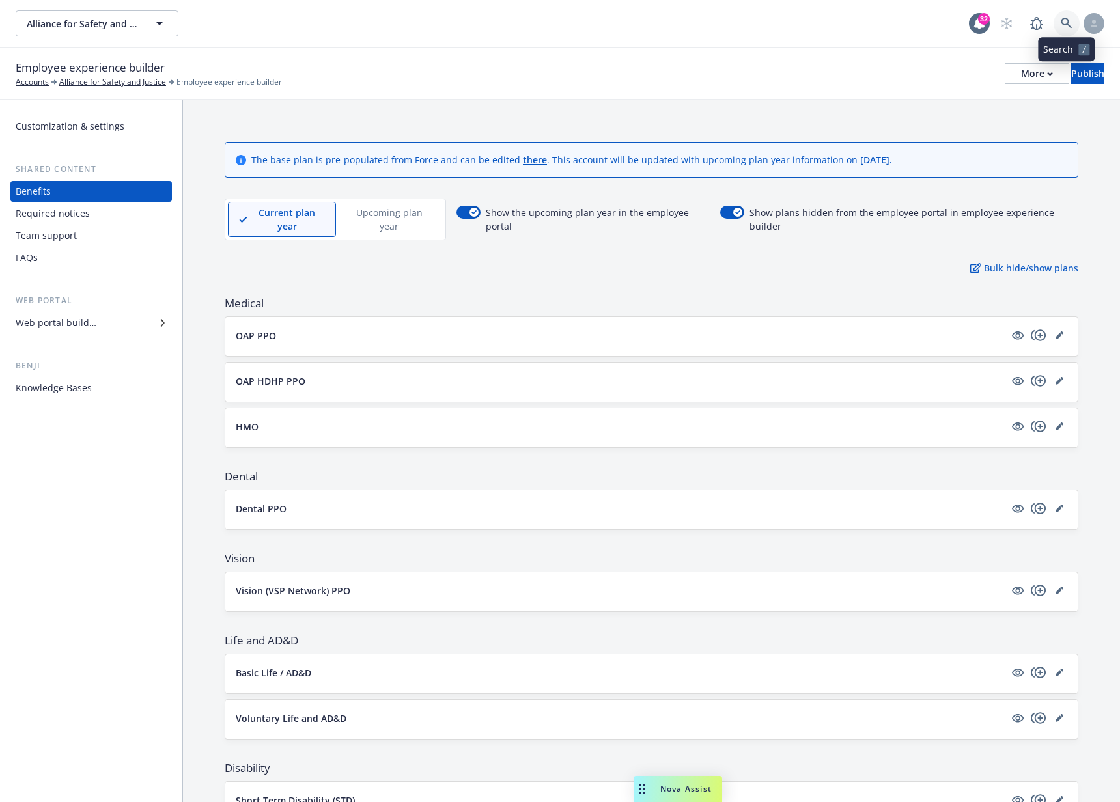
click at [1067, 20] on icon at bounding box center [1066, 23] width 11 height 11
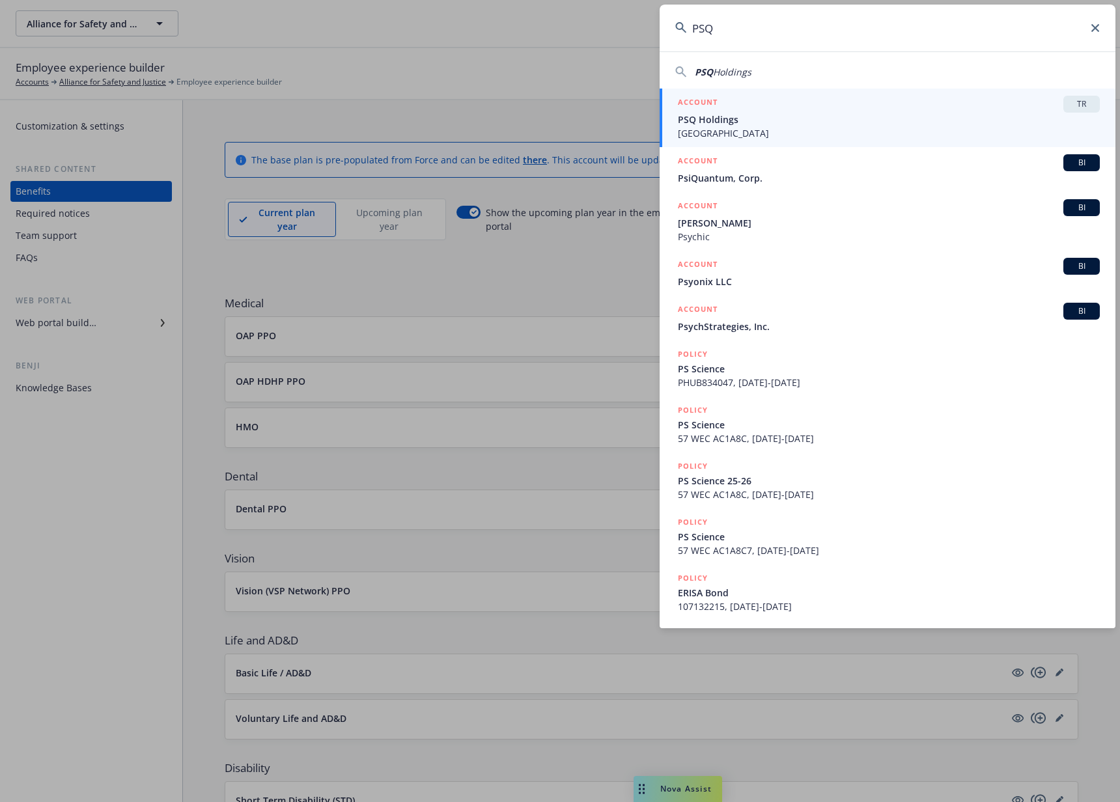
type input "PSQ"
click at [772, 122] on span "PSQ Holdings" at bounding box center [889, 120] width 422 height 14
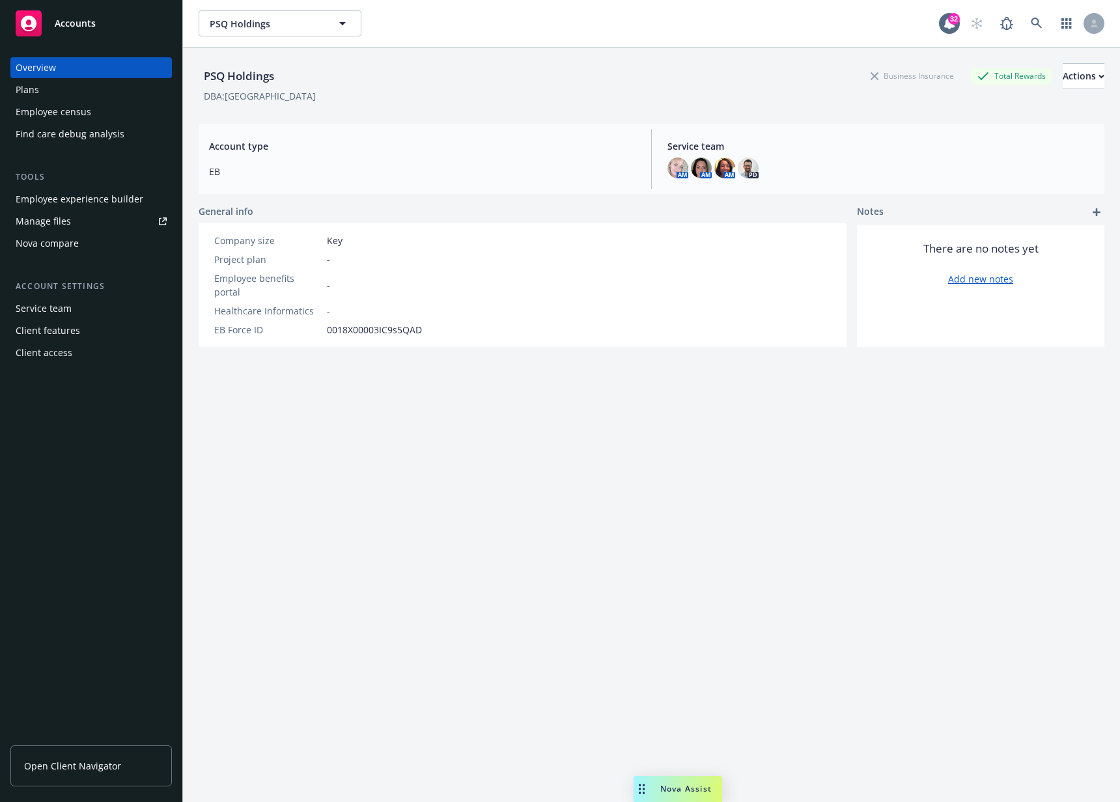
click at [86, 201] on div "Employee experience builder" at bounding box center [80, 199] width 128 height 21
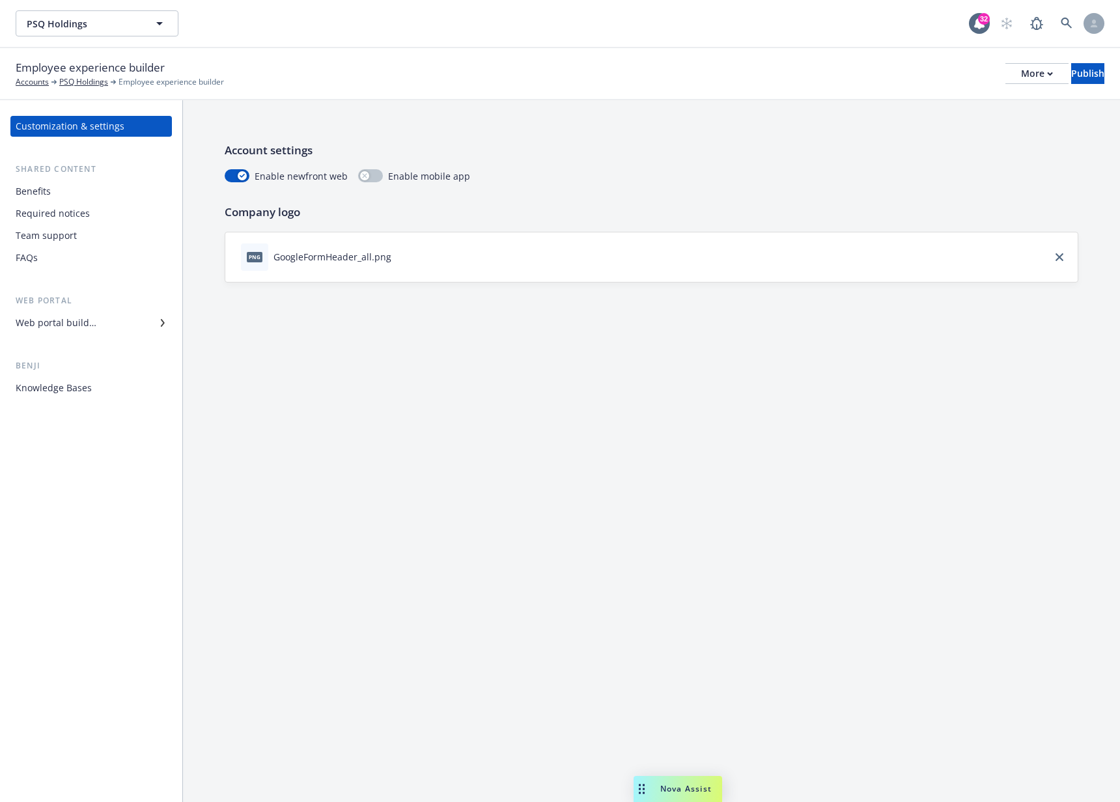
click at [82, 315] on div "Web portal builder" at bounding box center [56, 323] width 81 height 21
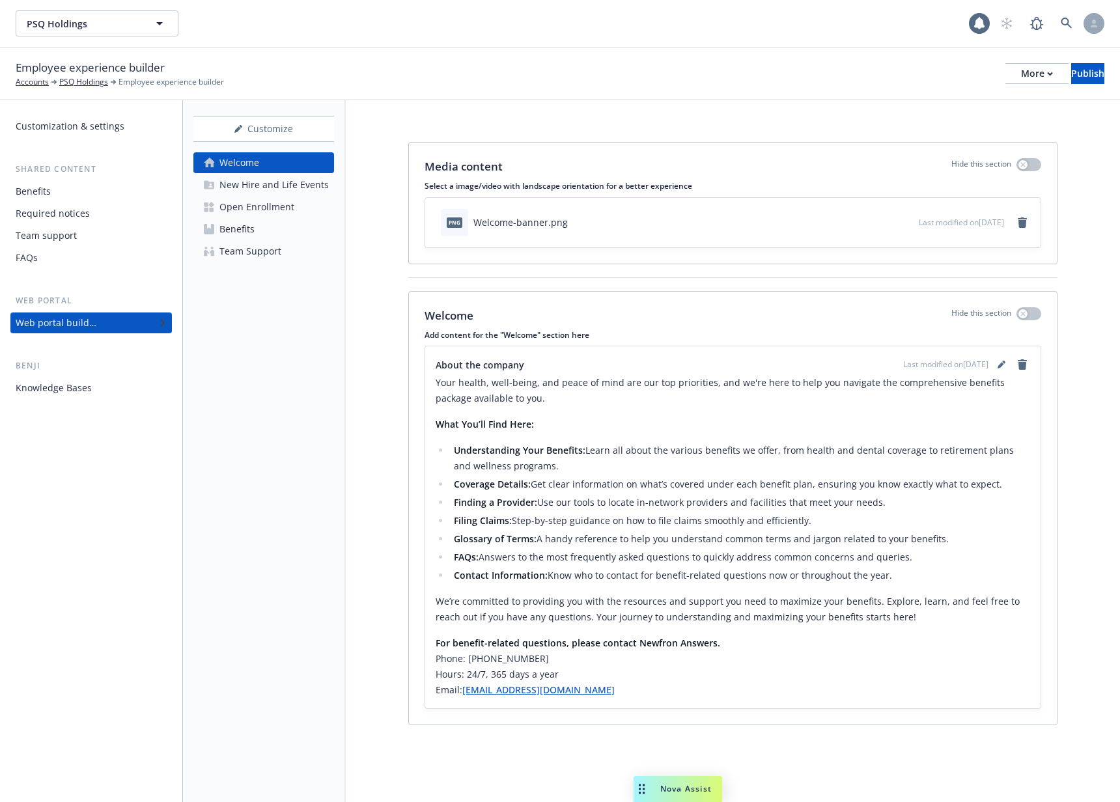
click at [254, 199] on div "Open Enrollment" at bounding box center [256, 207] width 75 height 21
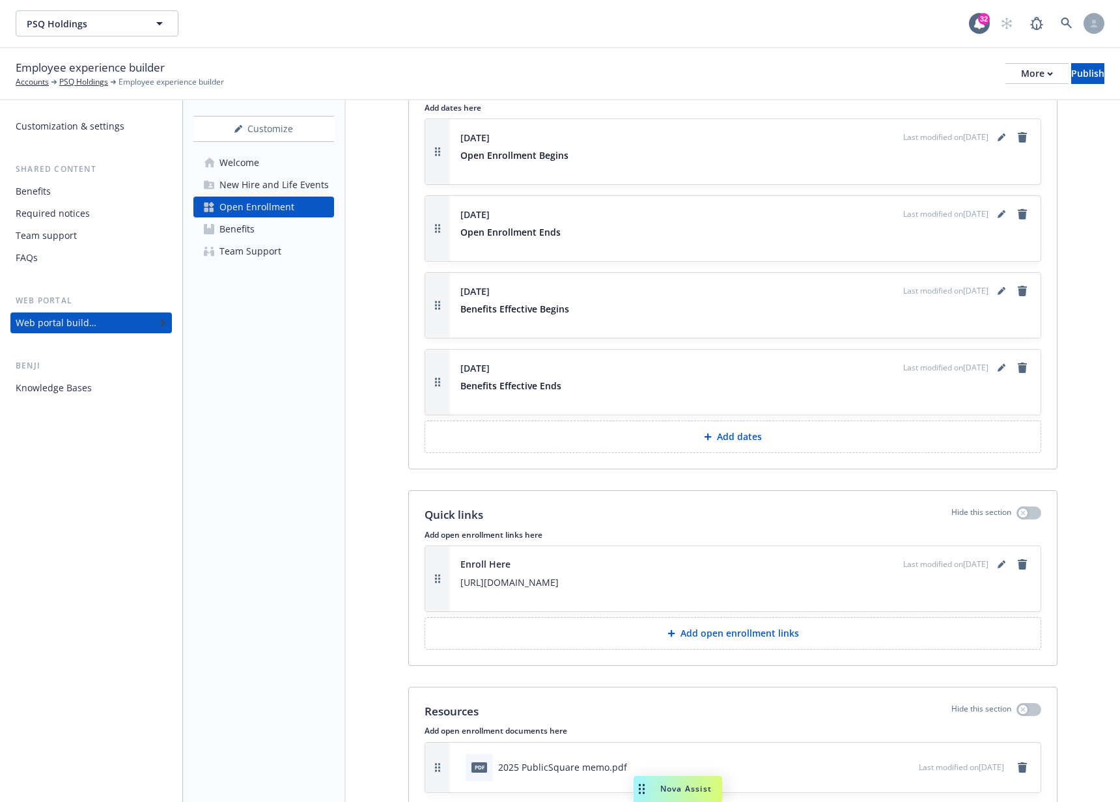
scroll to position [1756, 0]
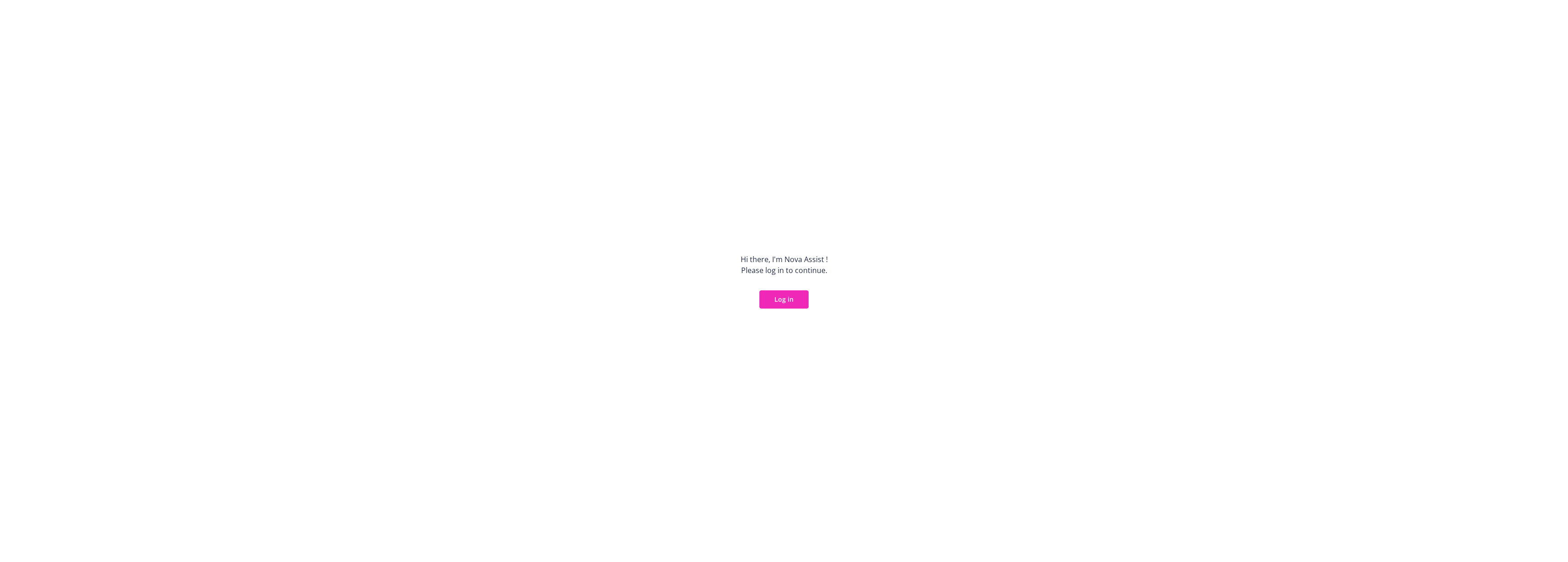
click at [797, 298] on button "Log in" at bounding box center [784, 300] width 49 height 18
